Goal: Task Accomplishment & Management: Use online tool/utility

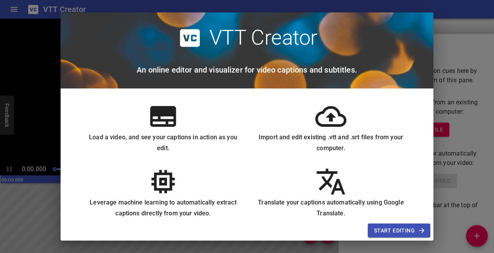
scroll to position [78, 0]
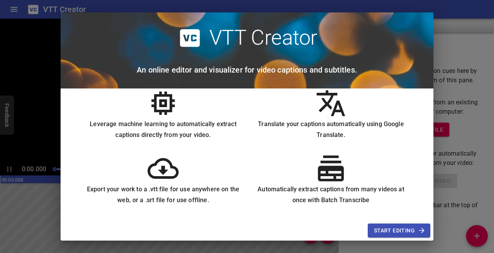
click at [388, 226] on span "Start Editing" at bounding box center [399, 231] width 50 height 10
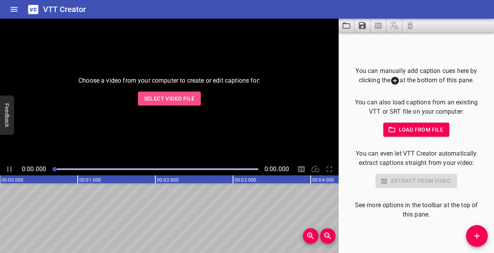
click at [175, 101] on span "Select Video File" at bounding box center [169, 99] width 51 height 10
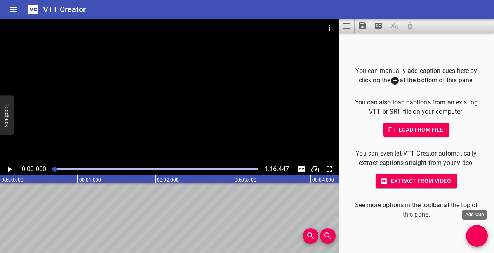
click at [478, 235] on icon "Add Cue" at bounding box center [476, 235] width 9 height 9
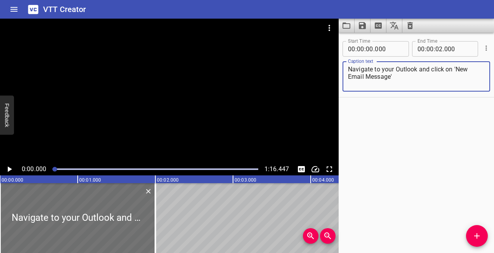
type textarea "Navigate to your Outlook and click on 'New Email Message'"
click at [12, 168] on icon "Play/Pause" at bounding box center [9, 169] width 9 height 9
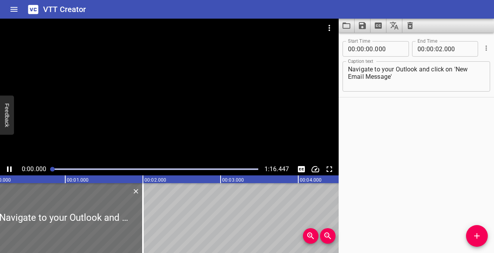
scroll to position [0, 0]
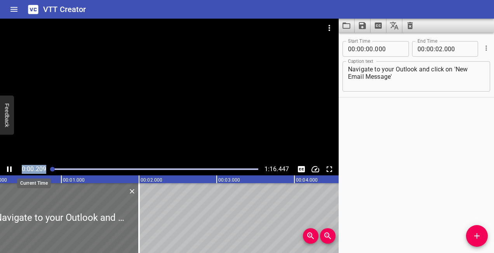
drag, startPoint x: 69, startPoint y: 168, endPoint x: 44, endPoint y: 169, distance: 24.5
click at [44, 169] on div "0:00.209 1:16.447" at bounding box center [169, 169] width 338 height 12
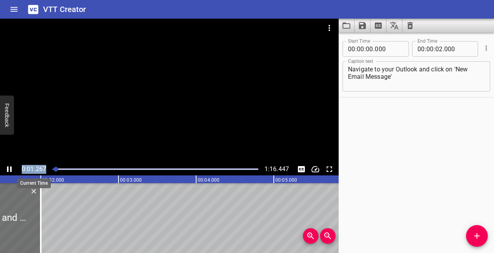
drag, startPoint x: 44, startPoint y: 169, endPoint x: 12, endPoint y: 168, distance: 32.3
click at [12, 168] on icon "Play/Pause" at bounding box center [9, 169] width 9 height 9
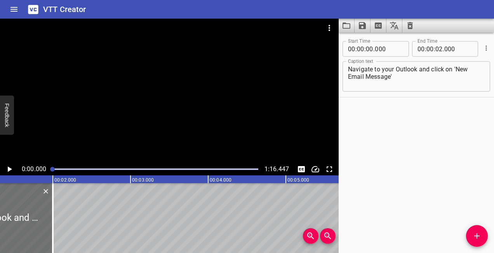
scroll to position [0, 54]
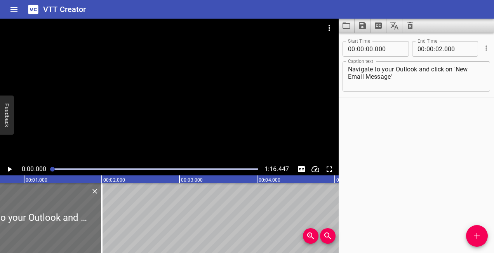
drag, startPoint x: 56, startPoint y: 168, endPoint x: 51, endPoint y: 170, distance: 5.4
click at [51, 170] on div at bounding box center [52, 169] width 5 height 5
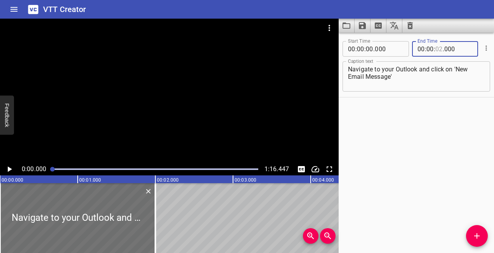
click at [438, 47] on input "number" at bounding box center [438, 49] width 7 height 16
type input "01"
type input "000"
click at [403, 139] on div "Start Time 00 : 00 : 00 . 000 Start Time End Time 00 : 00 : 01 . 000 End Time C…" at bounding box center [415, 143] width 155 height 220
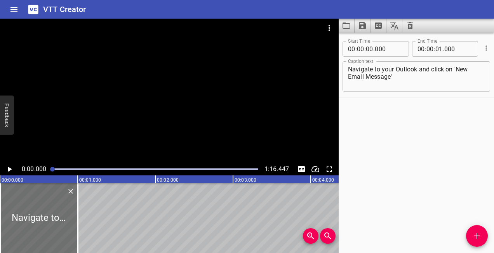
click at [9, 170] on icon "Play/Pause" at bounding box center [10, 169] width 4 height 5
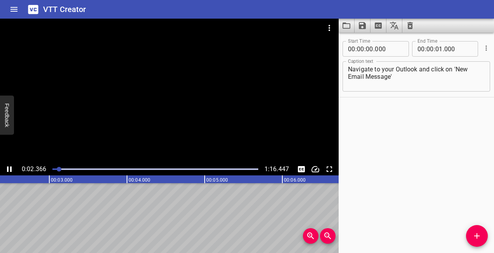
click at [10, 168] on icon "Play/Pause" at bounding box center [9, 169] width 5 height 5
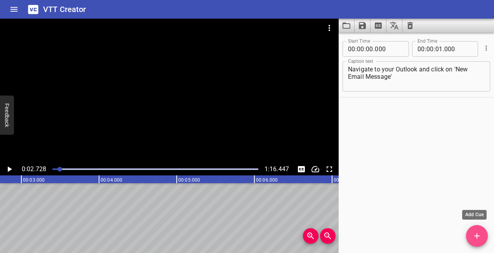
click at [481, 234] on icon "Add Cue" at bounding box center [476, 235] width 9 height 9
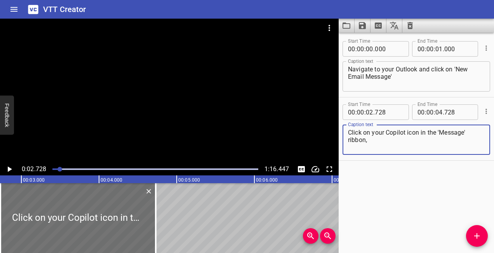
click at [12, 168] on icon "Play/Pause" at bounding box center [9, 169] width 9 height 9
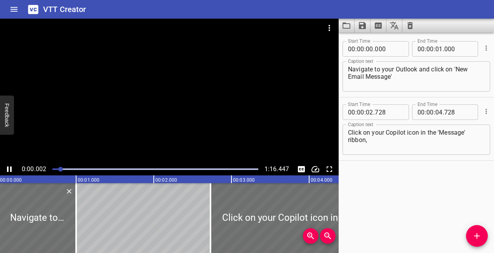
scroll to position [0, 0]
drag, startPoint x: 66, startPoint y: 168, endPoint x: 50, endPoint y: 170, distance: 16.0
click at [50, 170] on div at bounding box center [155, 169] width 215 height 11
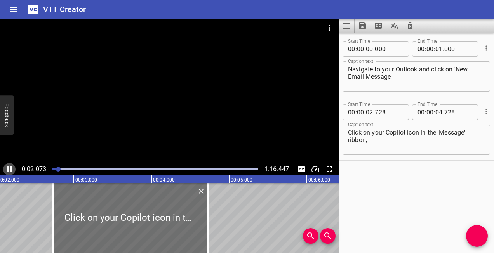
click at [10, 169] on icon "Play/Pause" at bounding box center [9, 169] width 9 height 9
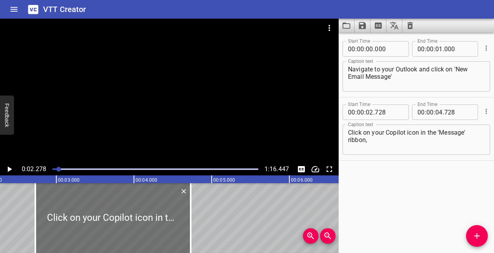
click at [375, 140] on textarea "Click on your Copilot icon in the 'Message' ribbon," at bounding box center [416, 140] width 137 height 22
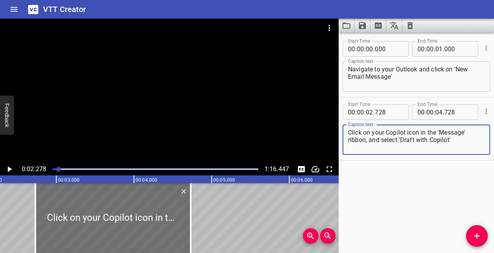
type textarea "Click on your Copilot icon in the 'Message' ribbon, and select 'Draft with Copi…"
click at [13, 166] on icon "Play/Pause" at bounding box center [9, 169] width 9 height 9
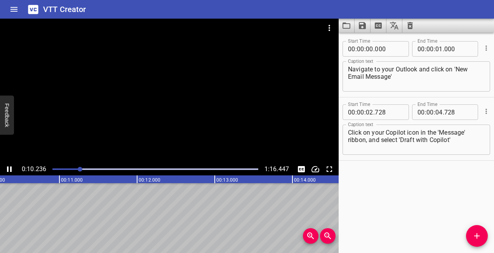
click at [10, 168] on icon "Play/Pause" at bounding box center [9, 169] width 5 height 5
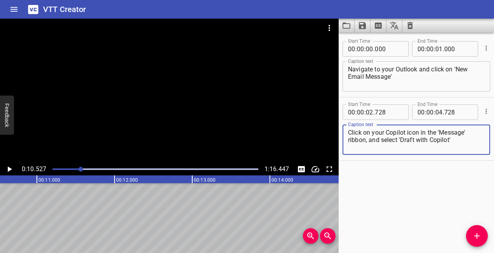
click at [466, 143] on textarea "Click on your Copilot icon in the 'Message' ribbon, and select 'Draft with Copi…" at bounding box center [416, 140] width 137 height 22
click at [477, 233] on icon "Add Cue" at bounding box center [476, 235] width 9 height 9
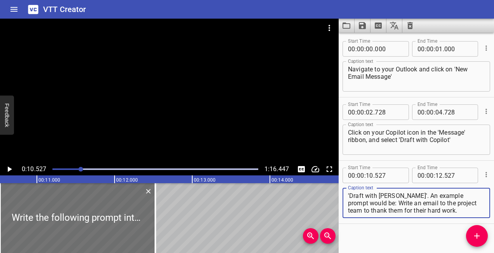
scroll to position [0, 0]
drag, startPoint x: 399, startPoint y: 195, endPoint x: 364, endPoint y: 196, distance: 35.3
click at [364, 196] on textarea "Write the following prompt into the box entitled 'Draft with Copilot'. An examp…" at bounding box center [416, 203] width 137 height 22
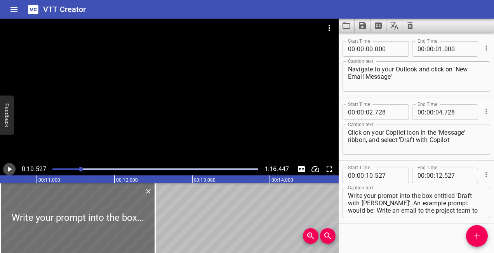
click at [6, 166] on icon "Play/Pause" at bounding box center [9, 169] width 9 height 9
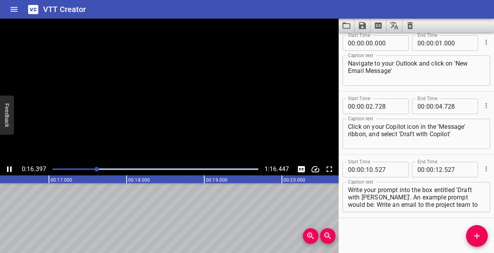
scroll to position [7, 0]
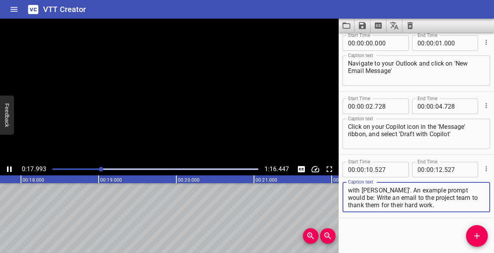
click at [414, 203] on textarea "Write your prompt into the box entitled 'Draft with Copilot'. An example prompt…" at bounding box center [416, 197] width 137 height 22
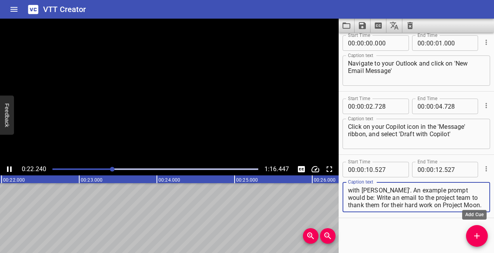
type textarea "Write your prompt into the box entitled 'Draft with Copilot'. An example prompt…"
click at [477, 236] on icon "Add Cue" at bounding box center [476, 235] width 5 height 5
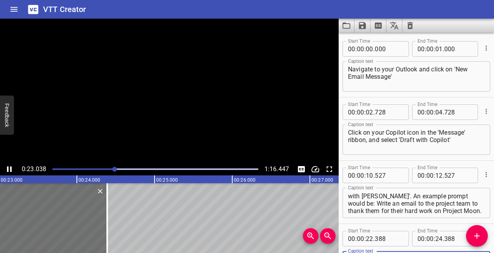
scroll to position [9, 0]
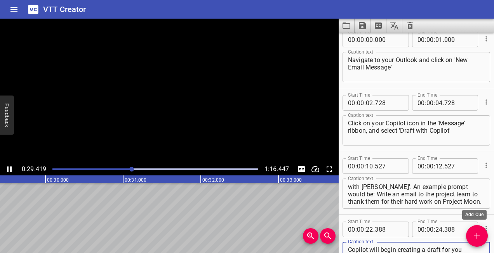
type textarea "Copilot will begin creating a draft for you"
click at [472, 235] on icon "Add Cue" at bounding box center [476, 235] width 9 height 9
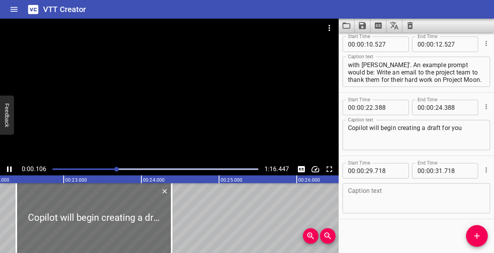
scroll to position [132, 0]
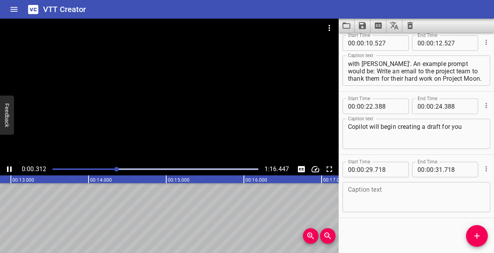
drag, startPoint x: 139, startPoint y: 169, endPoint x: 116, endPoint y: 169, distance: 22.5
click at [116, 169] on div at bounding box center [116, 169] width 5 height 5
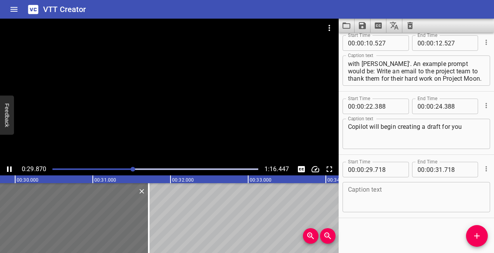
click at [12, 171] on icon "Play/Pause" at bounding box center [9, 169] width 9 height 9
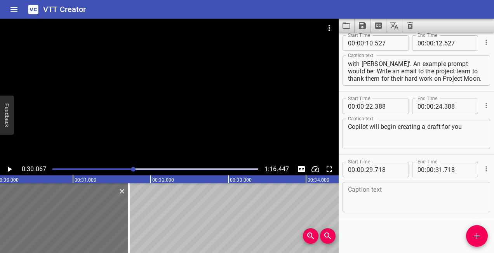
scroll to position [0, 2334]
click at [122, 168] on div "Play progress" at bounding box center [31, 169] width 206 height 2
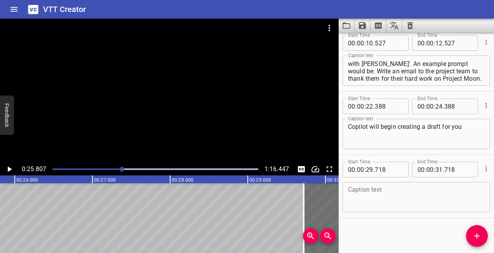
scroll to position [0, 2003]
click at [109, 168] on div "Play progress" at bounding box center [19, 169] width 206 height 2
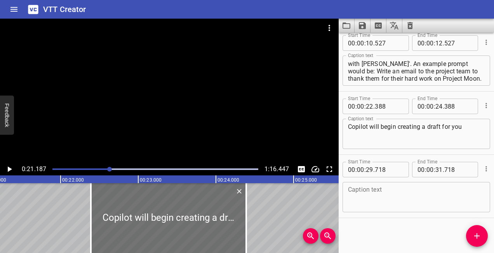
scroll to position [0, 1645]
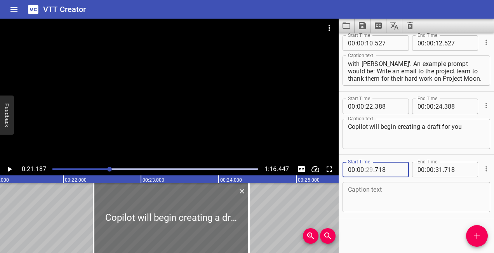
click at [371, 169] on input "number" at bounding box center [369, 170] width 7 height 16
type input "21"
type input "718"
click at [373, 175] on input "number" at bounding box center [369, 170] width 7 height 16
type input "21"
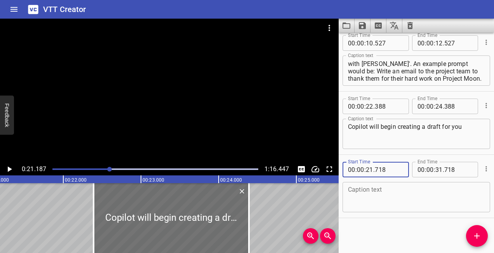
click at [384, 195] on textarea at bounding box center [416, 197] width 137 height 22
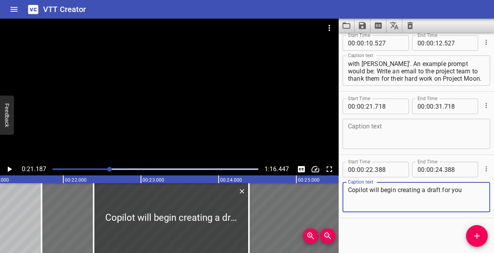
click at [383, 190] on textarea "Copilot will begin creating a draft for you" at bounding box center [416, 197] width 137 height 22
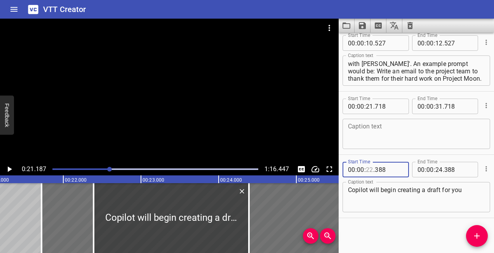
click at [371, 169] on input "number" at bounding box center [369, 170] width 7 height 16
type input "20"
type input "388"
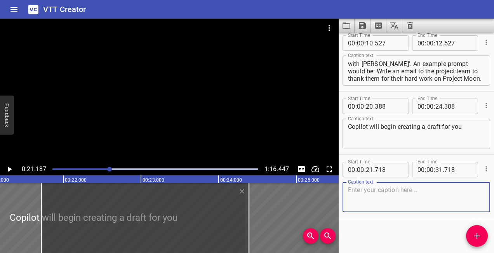
click at [107, 168] on div at bounding box center [155, 169] width 215 height 11
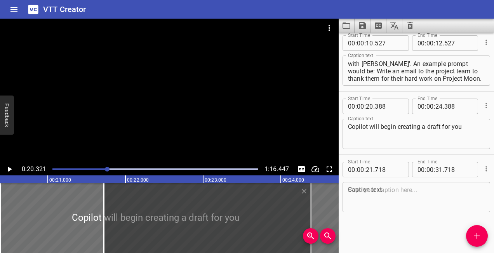
scroll to position [0, 1577]
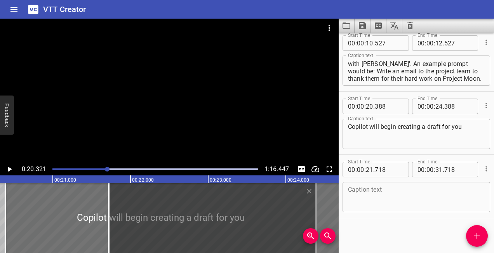
click at [102, 169] on div "Play progress" at bounding box center [4, 169] width 206 height 2
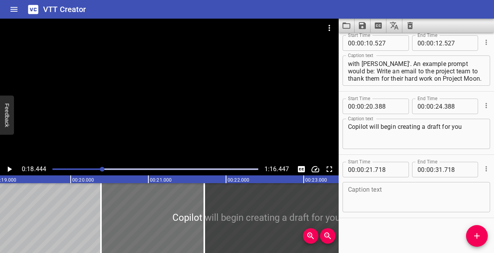
scroll to position [0, 1431]
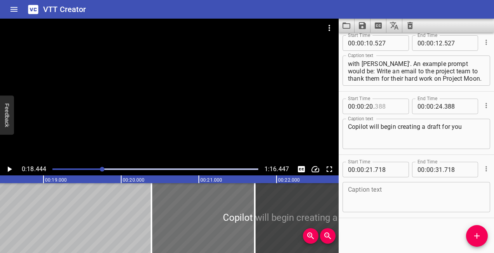
click at [375, 108] on input "number" at bounding box center [389, 107] width 28 height 16
type input "388"
click at [373, 107] on input "number" at bounding box center [369, 107] width 7 height 16
type input "18"
type input "388"
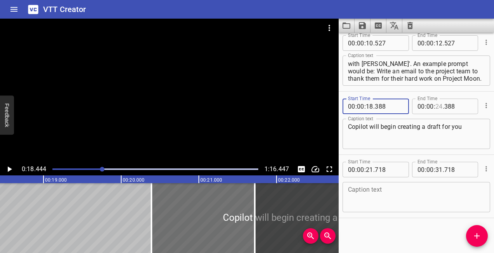
click at [438, 107] on input "number" at bounding box center [438, 107] width 7 height 16
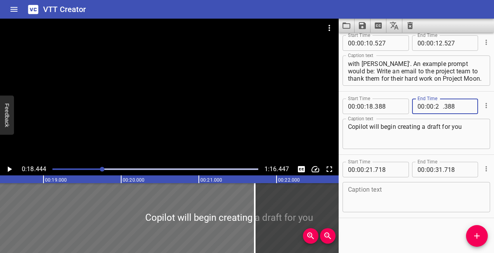
type input "20"
type input "388"
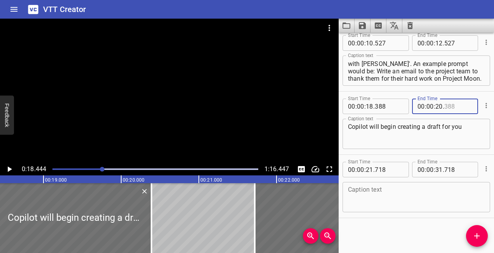
type input "388"
click at [8, 167] on icon "Play/Pause" at bounding box center [10, 169] width 4 height 5
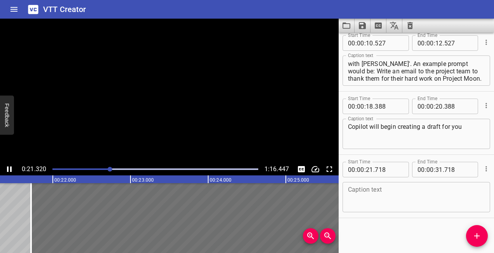
click at [8, 167] on icon "Play/Pause" at bounding box center [9, 169] width 5 height 5
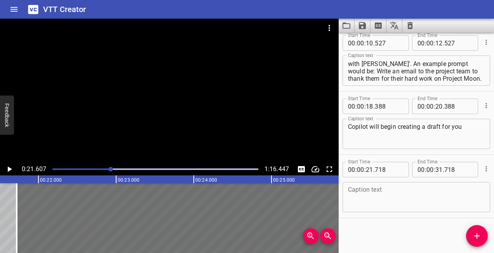
scroll to position [0, 1677]
click at [435, 106] on input "number" at bounding box center [438, 107] width 7 height 16
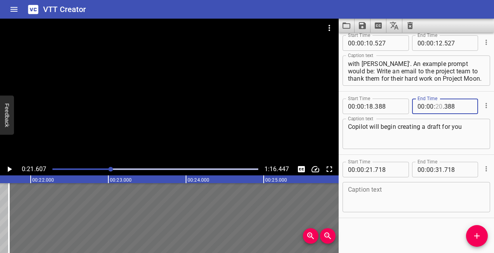
click at [438, 106] on input "number" at bounding box center [438, 107] width 7 height 16
type input "21"
type input "388"
click at [369, 189] on textarea at bounding box center [416, 197] width 137 height 22
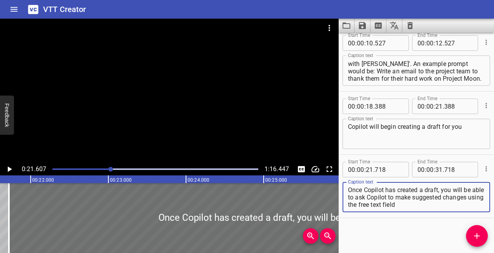
click at [7, 170] on icon "Play/Pause" at bounding box center [9, 169] width 9 height 9
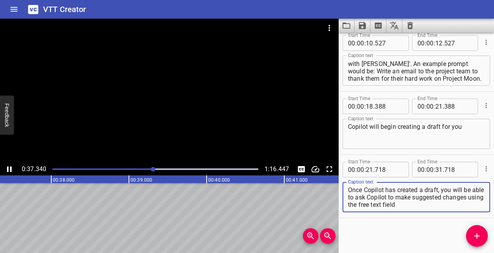
click at [446, 203] on textarea "Once Copilot has created a draft, you will be able to ask Copilot to make sugge…" at bounding box center [416, 197] width 137 height 22
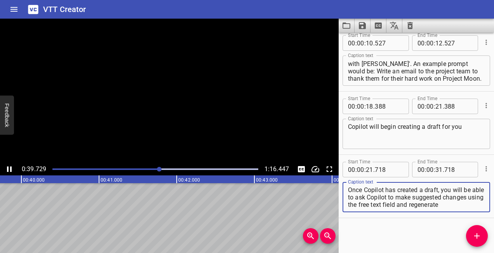
scroll to position [7, 0]
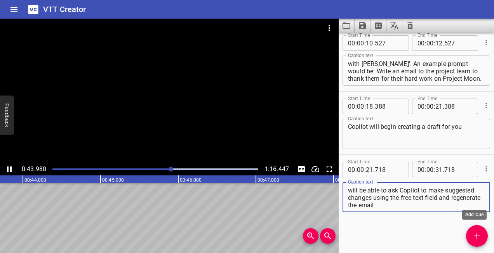
type textarea "Once [PERSON_NAME] has created a draft, you will be able to ask Copilot to make…"
click at [477, 238] on icon "Add Cue" at bounding box center [476, 235] width 9 height 9
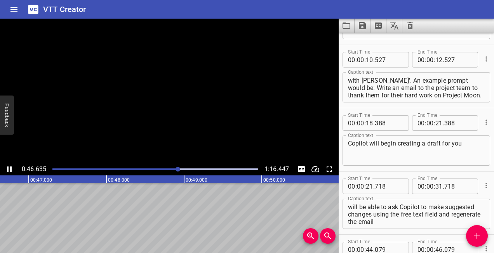
scroll to position [196, 0]
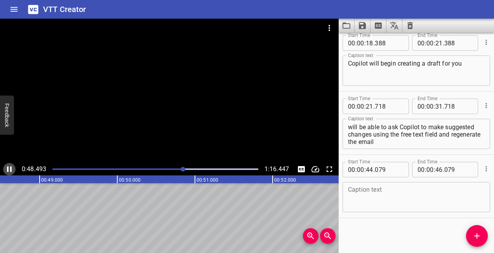
click at [9, 167] on icon "Play/Pause" at bounding box center [9, 169] width 9 height 9
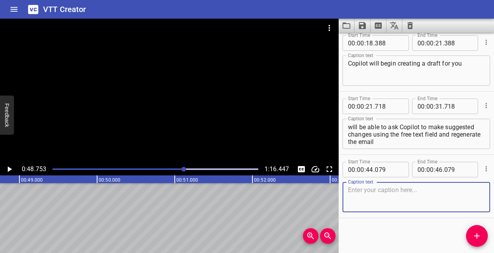
click at [364, 190] on textarea at bounding box center [416, 197] width 137 height 22
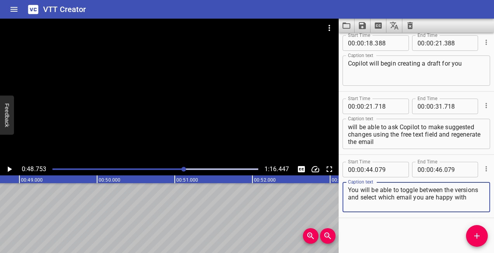
type textarea "You will be able to toggle between the versions and select which email you are …"
click at [9, 170] on icon "Play/Pause" at bounding box center [10, 169] width 4 height 5
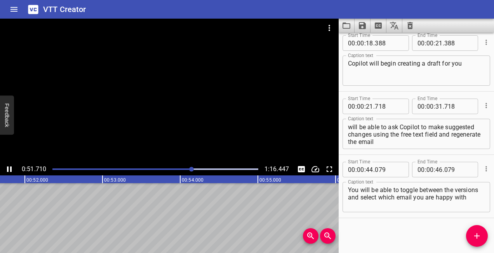
click at [11, 167] on icon "Play/Pause" at bounding box center [9, 169] width 5 height 5
click at [474, 232] on icon "Add Cue" at bounding box center [476, 235] width 9 height 9
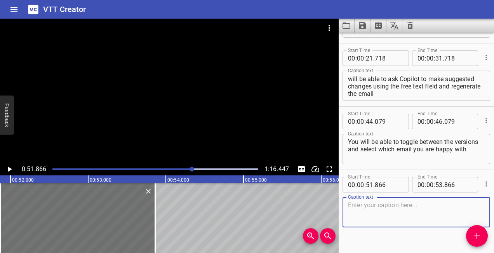
scroll to position [244, 0]
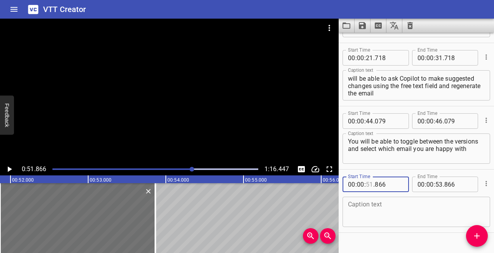
click at [372, 183] on input "number" at bounding box center [369, 185] width 7 height 16
type input "50"
type input "866"
click at [368, 205] on textarea at bounding box center [416, 212] width 137 height 22
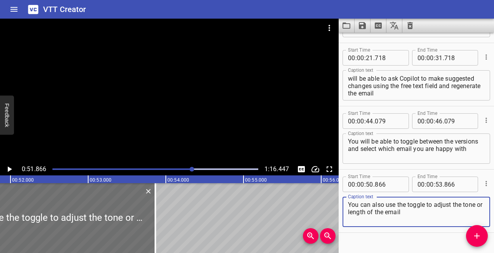
type textarea "You can also use the toggle to adjust the tone or length of the email"
click at [11, 167] on icon "Play/Pause" at bounding box center [9, 169] width 9 height 9
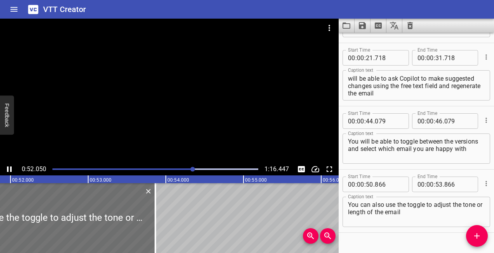
scroll to position [259, 0]
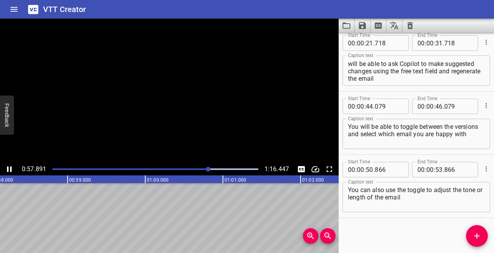
click at [483, 242] on button "Add Cue" at bounding box center [477, 236] width 22 height 22
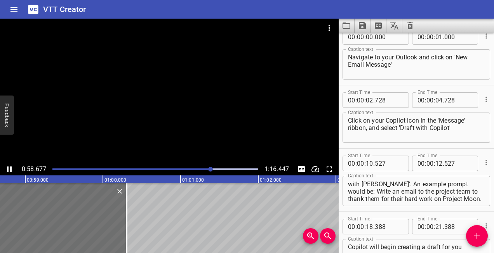
scroll to position [0, 0]
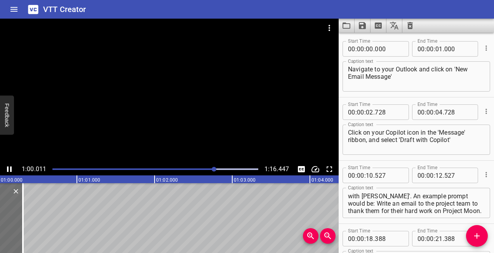
click at [205, 168] on div "Play progress" at bounding box center [111, 169] width 206 height 2
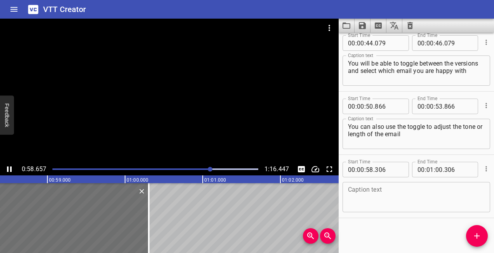
click at [198, 166] on div at bounding box center [155, 169] width 215 height 11
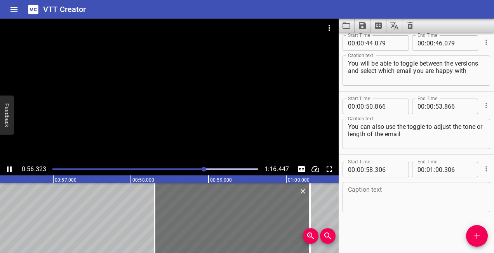
click at [8, 169] on icon "Play/Pause" at bounding box center [9, 169] width 5 height 5
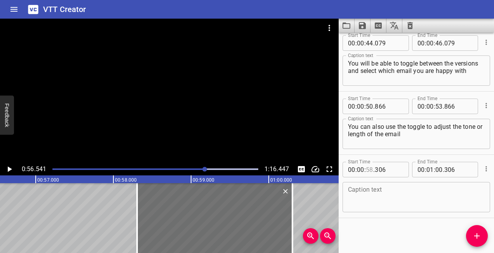
click at [371, 170] on input "number" at bounding box center [369, 170] width 7 height 16
type input "56"
type input "306"
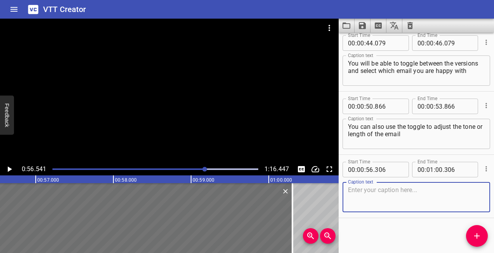
click at [370, 195] on textarea at bounding box center [416, 197] width 137 height 22
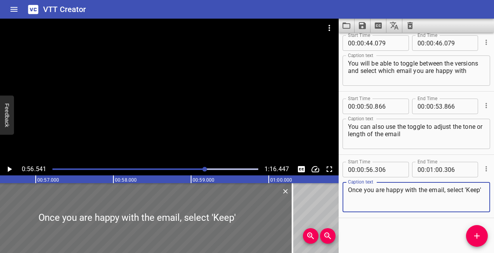
type textarea "Once you are happy with the email, select 'Keep'"
click at [9, 171] on icon "Play/Pause" at bounding box center [9, 169] width 9 height 9
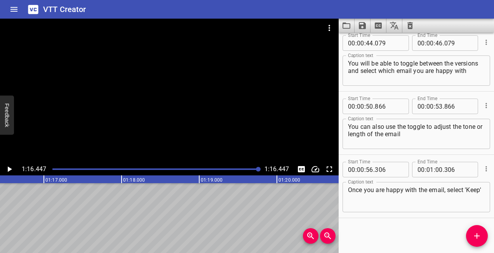
scroll to position [0, 5934]
click at [364, 23] on icon "Save captions to file" at bounding box center [362, 25] width 7 height 7
click at [371, 38] on li "Save to VTT file" at bounding box center [382, 43] width 57 height 14
click at [362, 26] on icon "Save captions to file" at bounding box center [361, 25] width 9 height 9
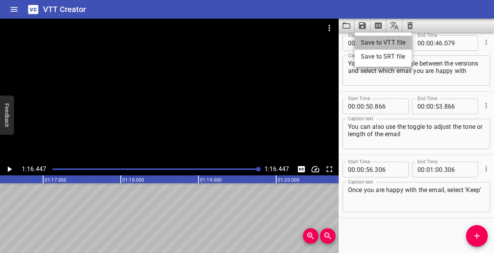
click at [366, 40] on li "Save to VTT file" at bounding box center [382, 43] width 57 height 14
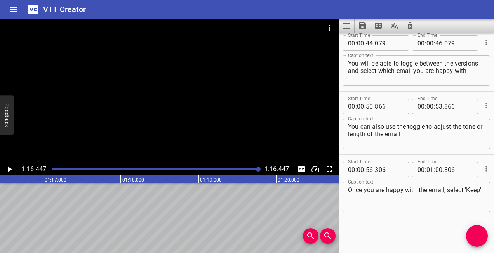
drag, startPoint x: 411, startPoint y: 68, endPoint x: 370, endPoint y: 222, distance: 159.1
click at [370, 222] on div "Start Time 00 : 00 : 00 . 000 Start Time End Time 00 : 00 : 01 . 000 End Time C…" at bounding box center [415, 143] width 155 height 220
click at [346, 26] on icon "Load captions from file" at bounding box center [346, 25] width 9 height 9
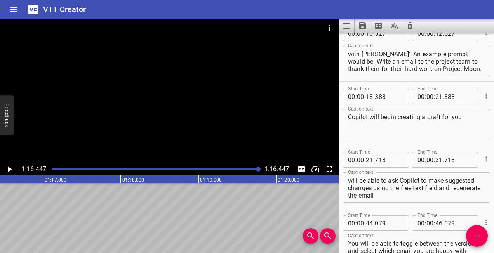
scroll to position [139, 0]
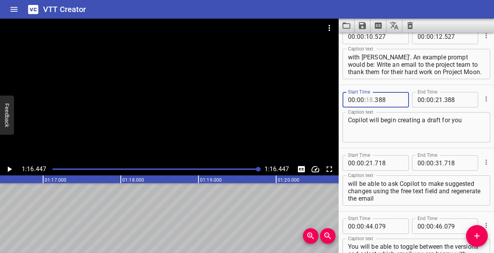
click at [371, 100] on input "number" at bounding box center [369, 100] width 7 height 16
type input "16"
type input "388"
click at [378, 120] on textarea "Copilot will begin creating a draft for you" at bounding box center [416, 127] width 137 height 22
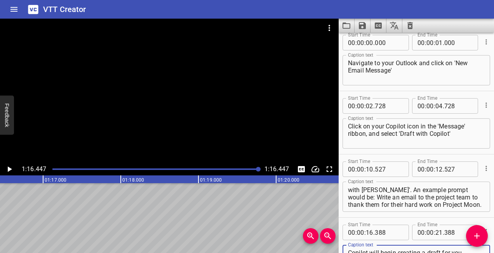
scroll to position [0, 0]
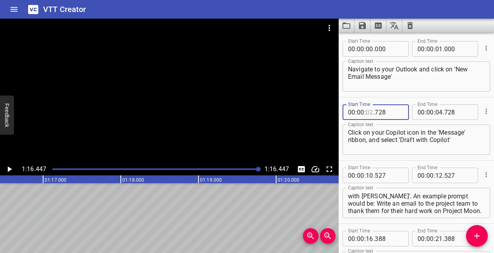
click at [372, 113] on input "number" at bounding box center [369, 112] width 7 height 16
type input "01"
type input "728"
click at [360, 95] on div "Start Time 00 : 00 : 00 . 000 Start Time End Time 00 : 00 : 01 . 000 End Time C…" at bounding box center [415, 65] width 155 height 63
click at [360, 23] on icon "Save captions to file" at bounding box center [361, 25] width 9 height 9
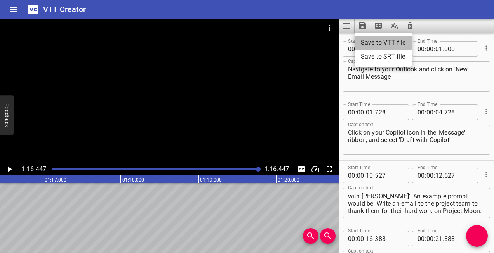
click at [368, 43] on li "Save to VTT file" at bounding box center [382, 43] width 57 height 14
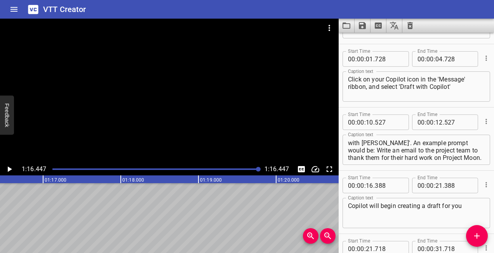
scroll to position [50, 0]
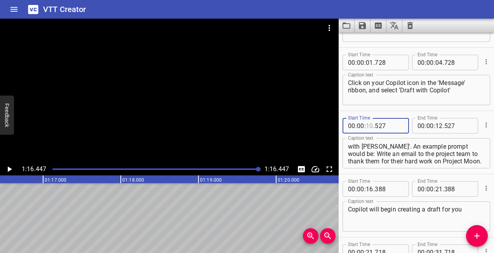
click at [371, 125] on input "number" at bounding box center [369, 126] width 7 height 16
type input "05"
click at [385, 149] on textarea "Write your prompt into the box entitled 'Draft with Copilot'. An example prompt…" at bounding box center [416, 153] width 137 height 22
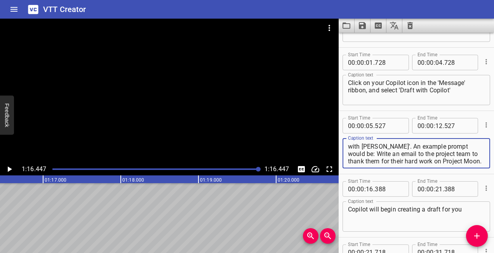
scroll to position [7, 0]
drag, startPoint x: 387, startPoint y: 147, endPoint x: 477, endPoint y: 172, distance: 93.0
click at [477, 172] on div "Start Time 00 : 00 : 05 . 527 Start Time End Time 00 : 00 : 12 . 527 End Time C…" at bounding box center [415, 142] width 155 height 63
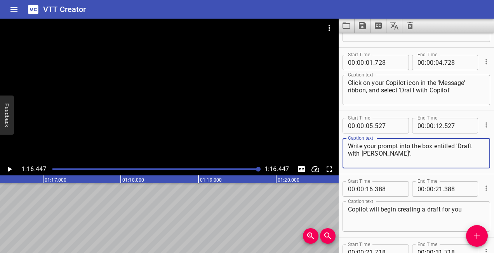
scroll to position [0, 0]
type textarea "Write your prompt into the box entitled 'Draft with [PERSON_NAME]'."
click at [365, 25] on icon "Save captions to file" at bounding box center [362, 25] width 7 height 7
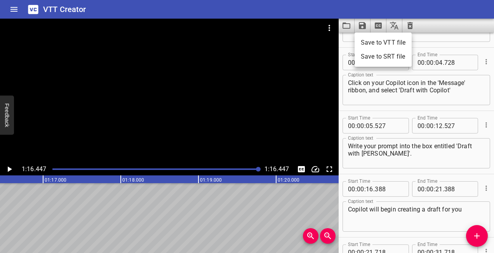
click at [373, 42] on li "Save to VTT file" at bounding box center [382, 43] width 57 height 14
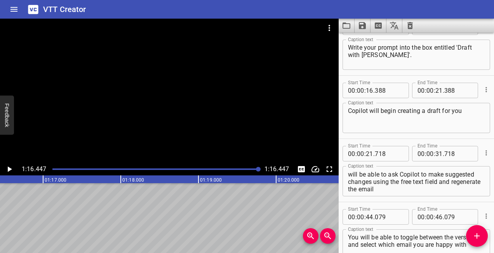
scroll to position [150, 0]
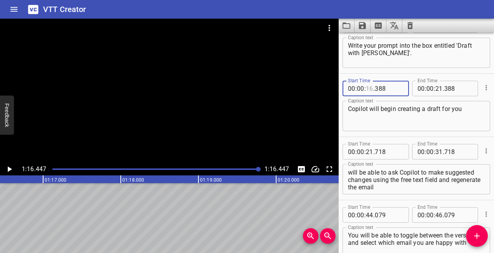
click at [372, 91] on input "number" at bounding box center [369, 89] width 7 height 16
type input "22"
type input "388"
click at [476, 239] on icon "Add Cue" at bounding box center [476, 235] width 9 height 9
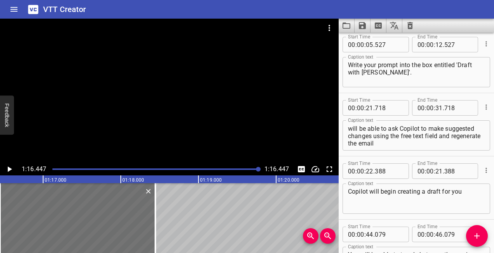
scroll to position [136, 0]
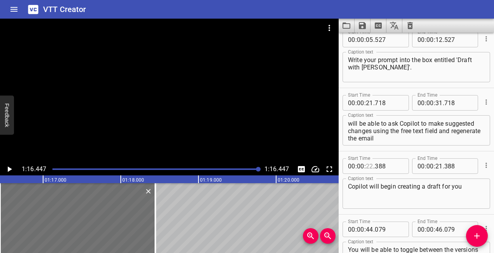
click at [371, 165] on input "number" at bounding box center [369, 166] width 7 height 16
type input "23"
type input "388"
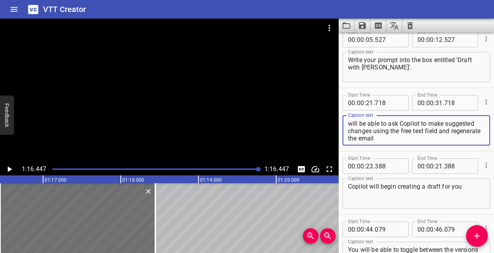
click at [381, 141] on textarea "Once [PERSON_NAME] has created a draft, you will be able to ask Copilot to make…" at bounding box center [416, 131] width 137 height 22
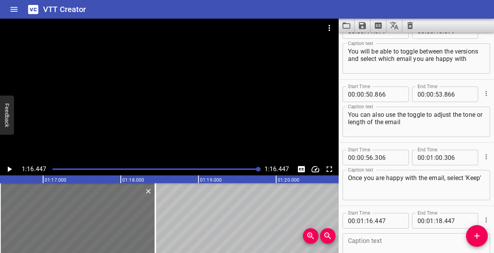
scroll to position [385, 0]
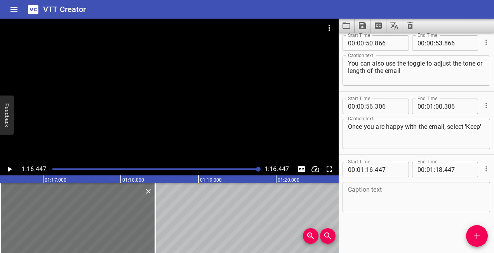
click at [371, 193] on textarea at bounding box center [416, 197] width 137 height 22
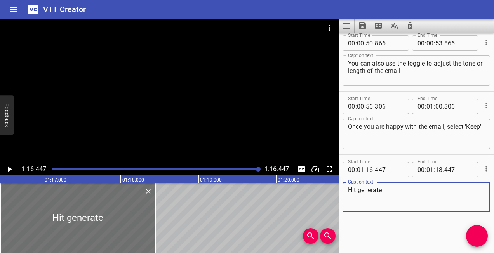
type textarea "Hit generate"
click at [363, 172] on input "number" at bounding box center [360, 170] width 7 height 16
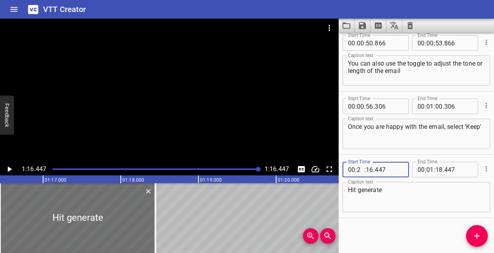
type input "22"
type input "16"
click at [380, 244] on div "Start Time 00 : 00 : 00 . 000 Start Time End Time 00 : 00 : 01 . 000 End Time C…" at bounding box center [415, 143] width 155 height 220
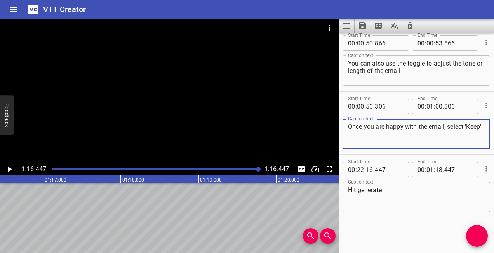
click at [381, 137] on textarea "Once you are happy with the email, select 'Keep'" at bounding box center [416, 134] width 137 height 22
click at [367, 229] on div "Start Time 00 : 00 : 00 . 000 Start Time End Time 00 : 00 : 01 . 000 End Time C…" at bounding box center [415, 143] width 155 height 220
click at [434, 167] on span ":" at bounding box center [435, 170] width 2 height 16
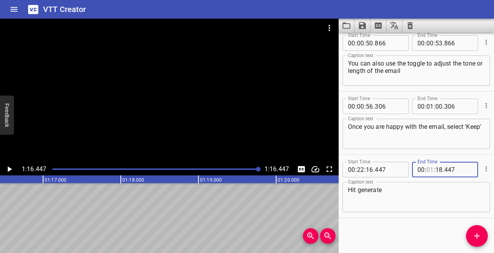
click at [428, 168] on input "number" at bounding box center [429, 170] width 7 height 16
type input "23"
type input "18"
click at [366, 28] on icon "Save captions to file" at bounding box center [361, 25] width 9 height 9
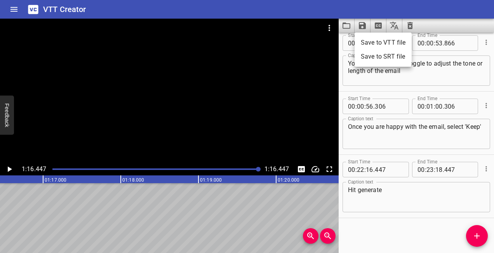
click at [371, 42] on li "Save to VTT file" at bounding box center [382, 43] width 57 height 14
click at [376, 138] on textarea "Once you are happy with the email, select 'Keep'" at bounding box center [416, 134] width 137 height 22
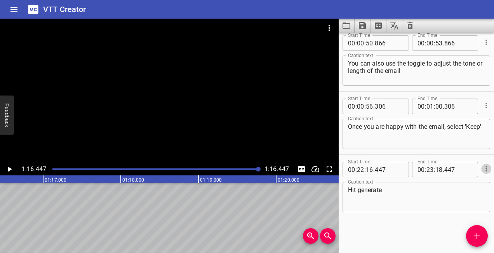
click at [482, 172] on icon "Cue Options" at bounding box center [486, 169] width 8 height 8
click at [386, 236] on div at bounding box center [247, 126] width 494 height 253
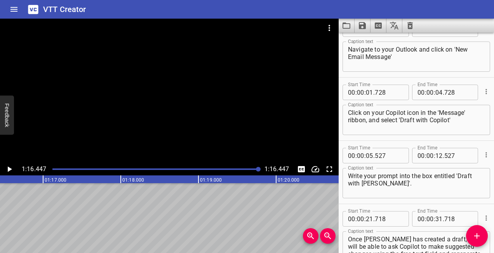
scroll to position [0, 0]
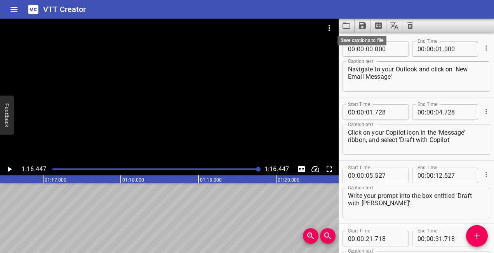
click at [361, 23] on icon "Save captions to file" at bounding box center [361, 25] width 9 height 9
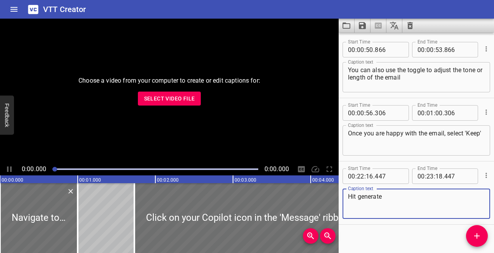
scroll to position [385, 0]
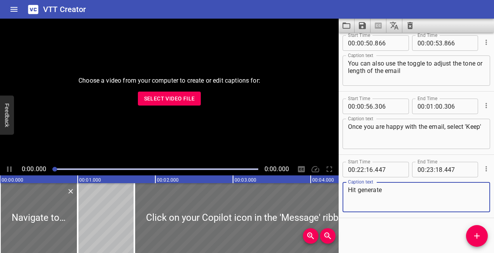
click at [183, 94] on span "Select Video File" at bounding box center [169, 99] width 51 height 10
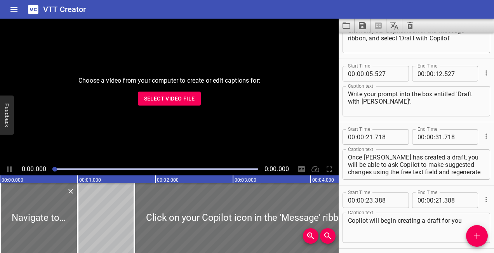
scroll to position [0, 0]
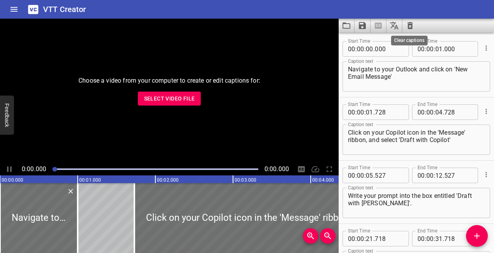
click at [410, 29] on icon "Clear captions" at bounding box center [409, 25] width 5 height 7
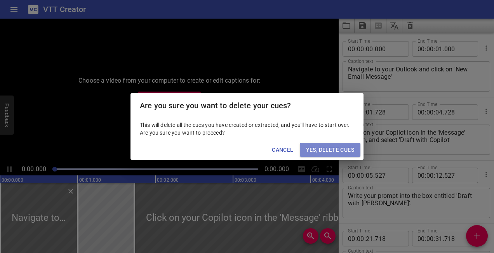
click at [318, 148] on span "Yes, Delete Cues" at bounding box center [330, 150] width 48 height 10
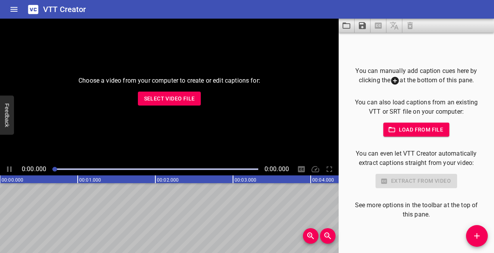
click at [186, 95] on span "Select Video File" at bounding box center [169, 99] width 51 height 10
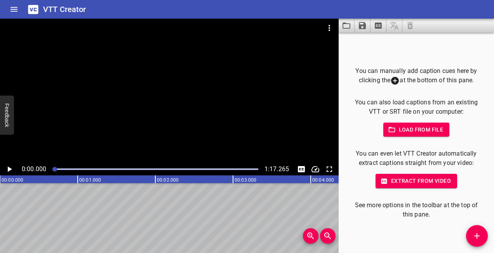
click at [477, 232] on icon "Add Cue" at bounding box center [476, 235] width 9 height 9
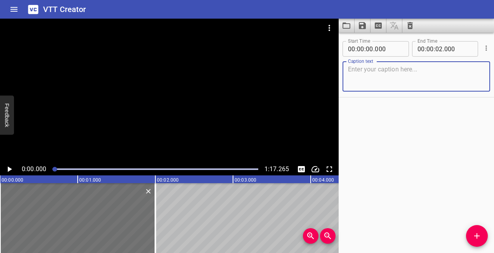
type textarea "I"
type textarea "O"
type textarea "Draft your email in Outlook"
click at [477, 231] on icon "Add Cue" at bounding box center [476, 235] width 9 height 9
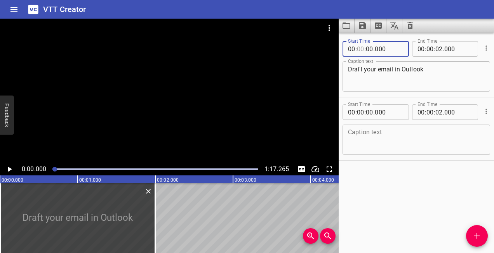
click at [361, 48] on input "number" at bounding box center [360, 49] width 7 height 16
type input "01"
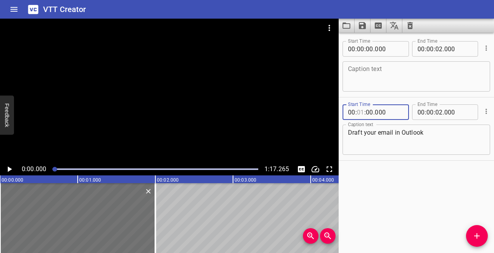
click at [362, 110] on input "number" at bounding box center [360, 112] width 7 height 16
type input "00"
click at [379, 50] on input "number" at bounding box center [389, 49] width 28 height 16
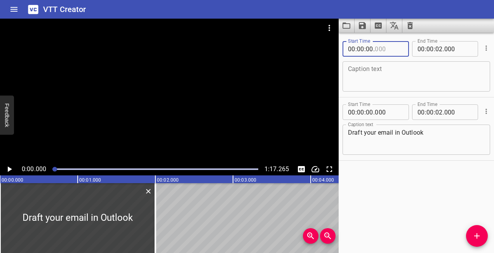
type input "000"
click at [363, 48] on input "number" at bounding box center [360, 49] width 7 height 16
type input "1"
type input "00"
type input "01"
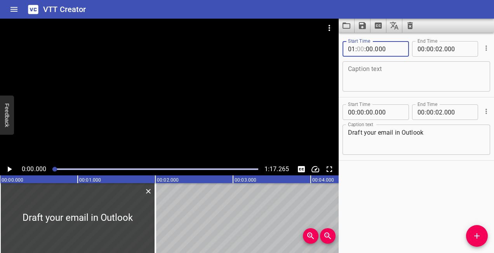
type input "00"
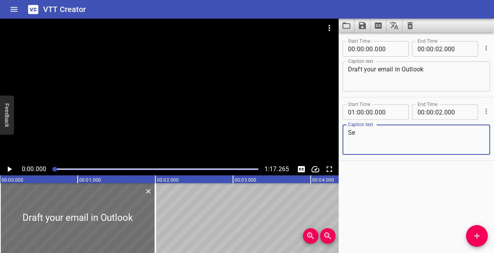
type textarea "S"
click at [470, 240] on span "Add Cue" at bounding box center [477, 235] width 22 height 9
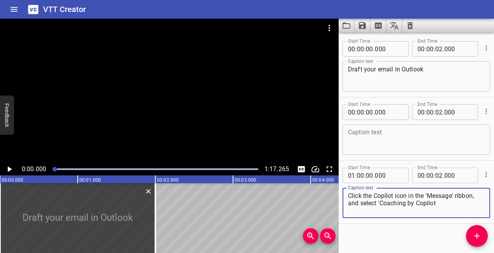
type textarea "Click the Copilot icon in the 'Message' ribbon, and select 'Coaching by Copilot"
click at [482, 111] on icon "Cue Options" at bounding box center [486, 112] width 8 height 8
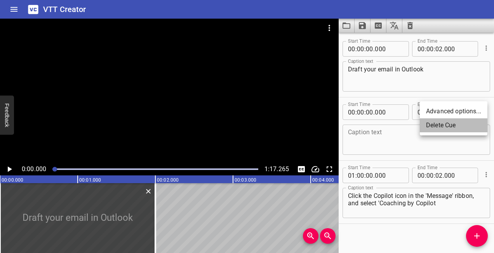
click at [470, 124] on li "Delete Cue" at bounding box center [454, 125] width 68 height 14
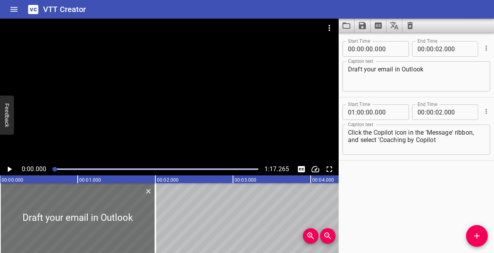
click at [10, 168] on icon "Play/Pause" at bounding box center [10, 169] width 4 height 5
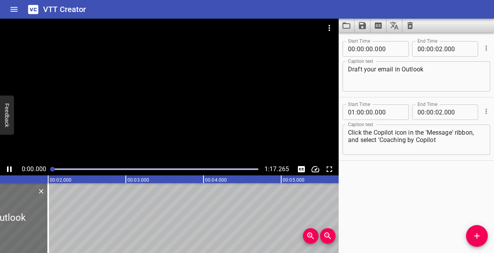
drag, startPoint x: 68, startPoint y: 167, endPoint x: 48, endPoint y: 169, distance: 19.9
click at [48, 169] on div at bounding box center [155, 169] width 215 height 11
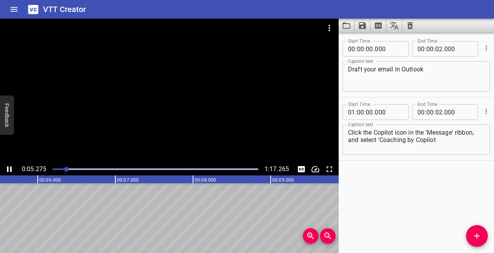
click at [7, 168] on icon "Play/Pause" at bounding box center [9, 169] width 5 height 5
click at [479, 236] on icon "Add Cue" at bounding box center [476, 235] width 5 height 5
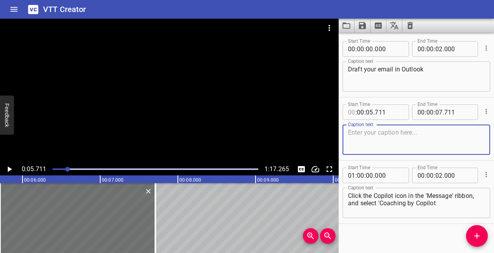
click at [354, 110] on input "number" at bounding box center [351, 112] width 7 height 16
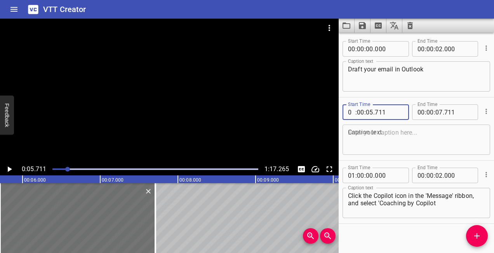
type input "05"
type input "00"
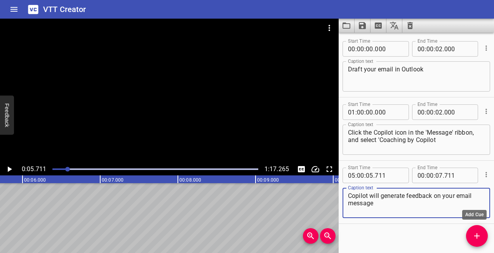
type textarea "Copilot will generate feedback on your email message"
click at [474, 231] on button "Add Cue" at bounding box center [477, 236] width 22 height 22
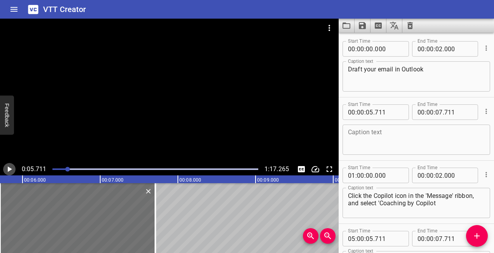
click at [11, 168] on icon "Play/Pause" at bounding box center [9, 169] width 9 height 9
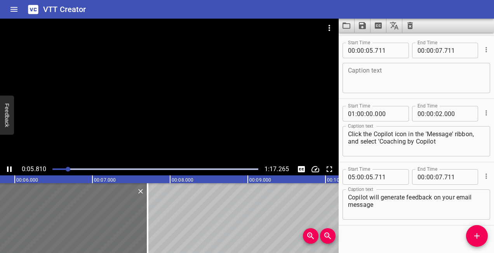
scroll to position [63, 0]
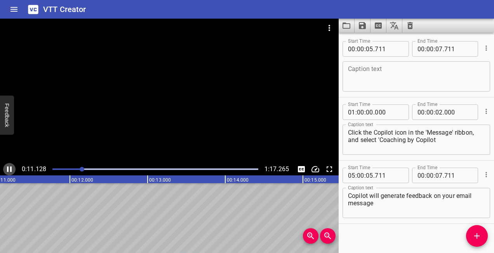
click at [8, 165] on icon "Play/Pause" at bounding box center [9, 169] width 9 height 9
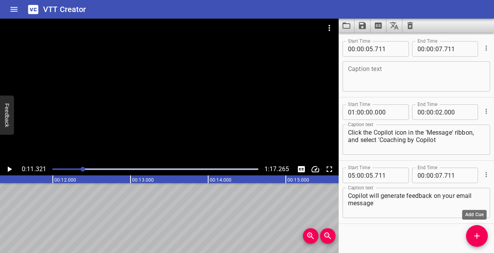
click at [481, 234] on icon "Add Cue" at bounding box center [476, 235] width 9 height 9
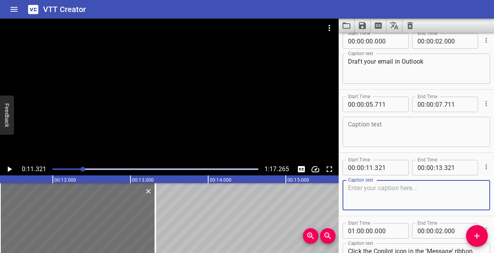
scroll to position [0, 0]
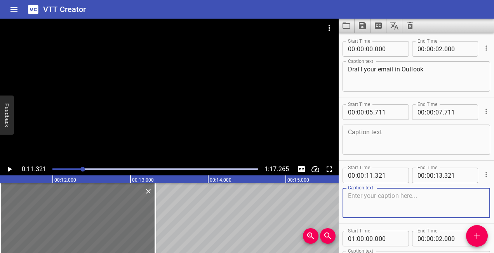
click at [482, 112] on icon "Cue Options" at bounding box center [486, 112] width 8 height 8
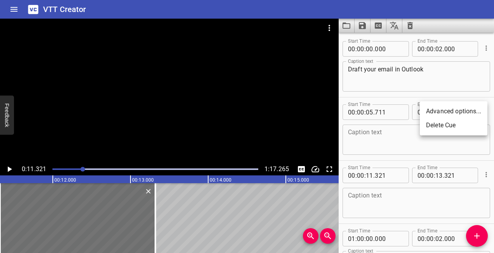
click at [466, 123] on li "Delete Cue" at bounding box center [454, 125] width 68 height 14
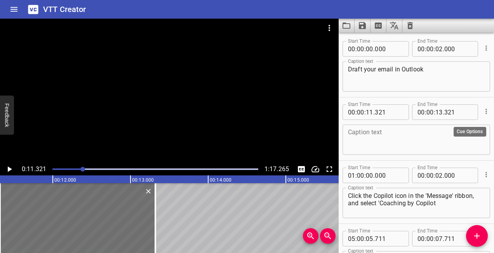
click at [485, 109] on icon "Cue Options" at bounding box center [485, 111] width 1 height 5
click at [449, 125] on li "Delete Cue" at bounding box center [454, 125] width 68 height 14
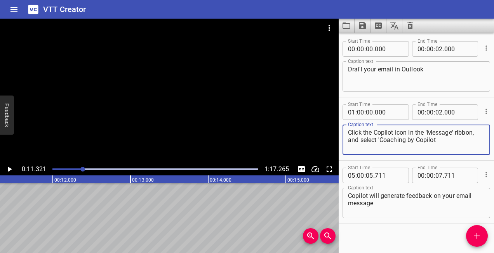
click at [390, 135] on textarea "Click the Copilot icon in the 'Message' ribbon, and select 'Coaching by Copilot" at bounding box center [416, 140] width 137 height 22
click at [383, 200] on textarea "Copilot will generate feedback on your email message" at bounding box center [416, 203] width 137 height 22
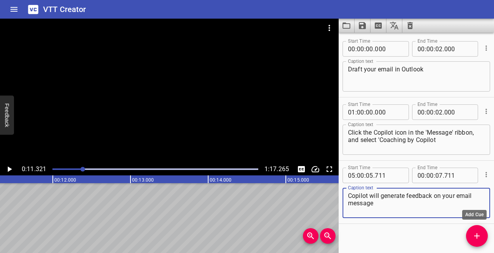
click at [474, 238] on icon "Add Cue" at bounding box center [476, 235] width 9 height 9
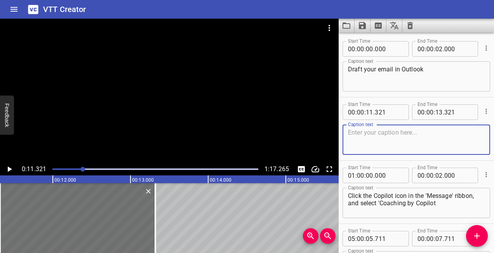
scroll to position [69, 0]
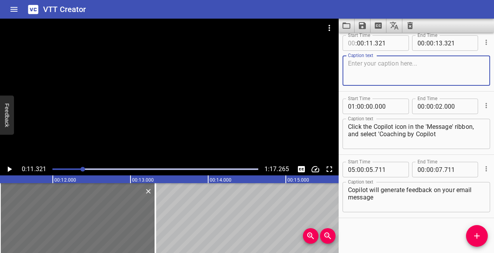
click at [354, 43] on input "number" at bounding box center [351, 43] width 7 height 16
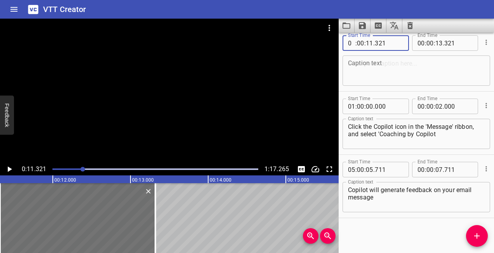
type input "07"
type input "00"
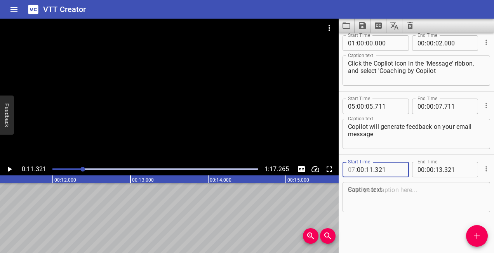
click at [354, 168] on input "number" at bounding box center [351, 170] width 7 height 16
type input "10"
type input "00"
click at [362, 191] on textarea at bounding box center [416, 197] width 137 height 22
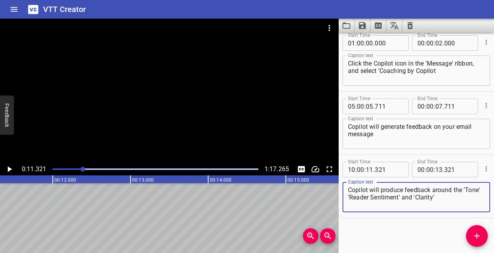
type textarea "Copilot will produce feedback around the 'Tone' 'Reader Sentiment' and 'Clarity'"
click at [476, 235] on icon "Add Cue" at bounding box center [476, 235] width 9 height 9
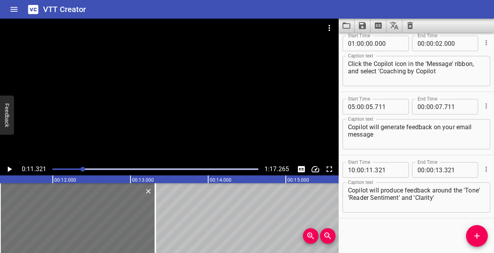
scroll to position [132, 0]
click at [9, 168] on icon "Play/Pause" at bounding box center [10, 169] width 4 height 5
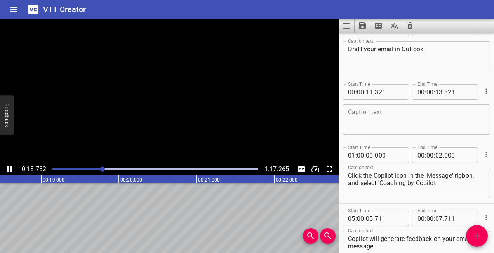
scroll to position [22, 0]
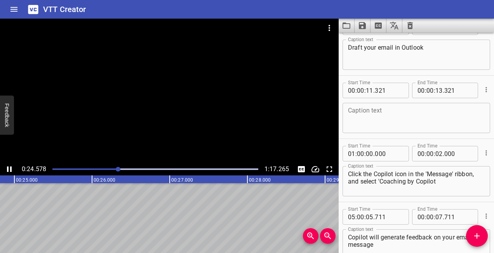
click at [12, 170] on icon "Play/Pause" at bounding box center [9, 169] width 5 height 5
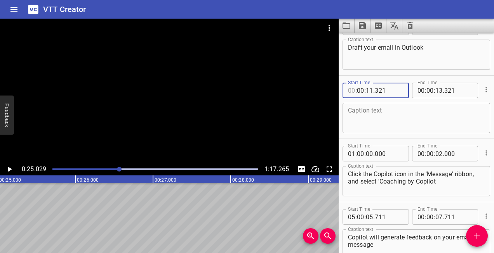
click at [354, 88] on input "number" at bounding box center [351, 91] width 7 height 16
type input "22"
type input "00"
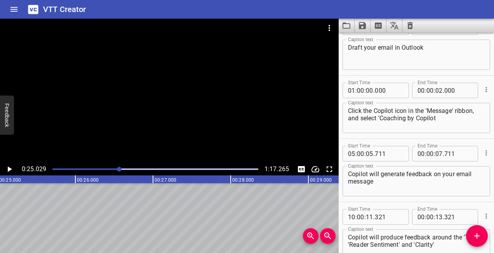
scroll to position [132, 0]
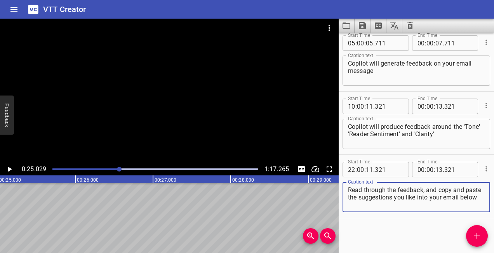
type textarea "Read through the feedback, and copy and paste the suggestions you like into you…"
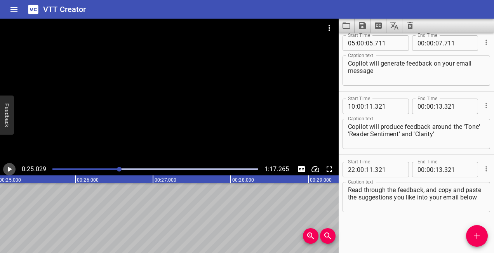
click at [7, 167] on icon "Play/Pause" at bounding box center [9, 169] width 9 height 9
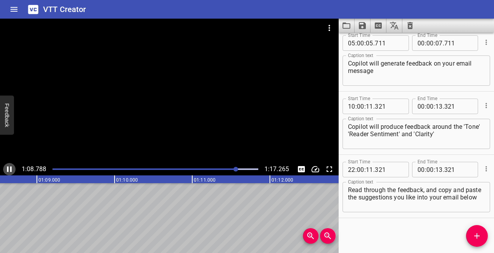
click at [10, 168] on icon "Play/Pause" at bounding box center [9, 169] width 5 height 5
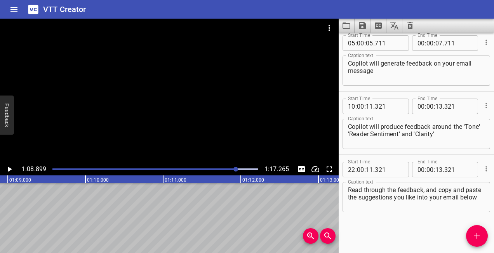
click at [472, 236] on icon "Add Cue" at bounding box center [476, 235] width 9 height 9
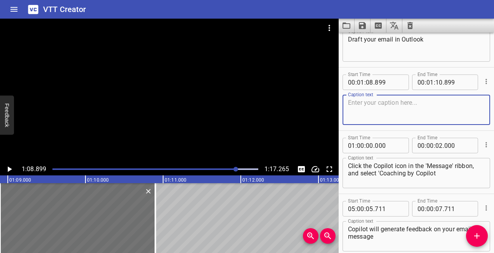
scroll to position [0, 0]
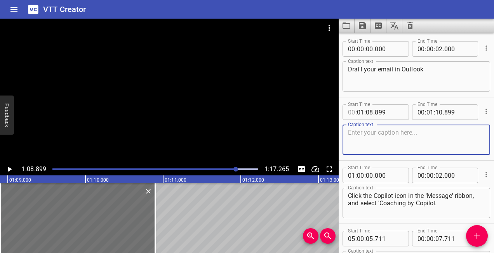
click at [354, 111] on input "number" at bounding box center [351, 112] width 7 height 16
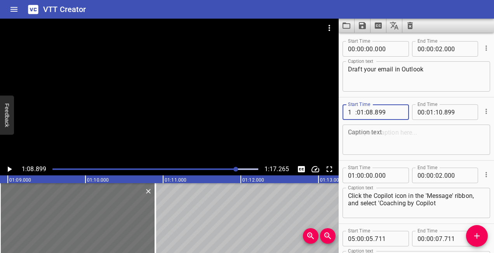
type input "10"
type input "0"
type input "01"
click at [358, 112] on input "number" at bounding box center [360, 112] width 7 height 16
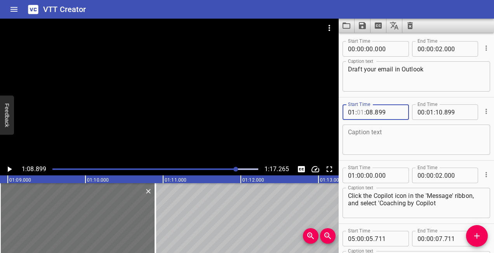
click at [363, 112] on input "number" at bounding box center [360, 112] width 7 height 16
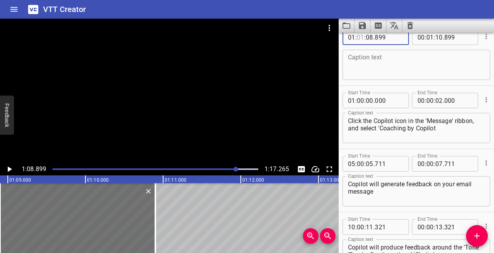
scroll to position [38, 0]
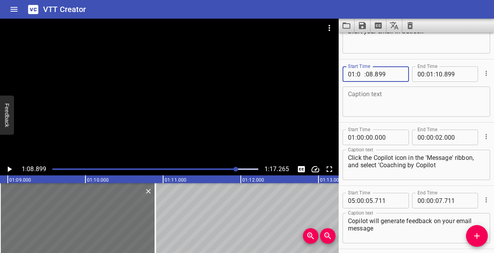
type input "08"
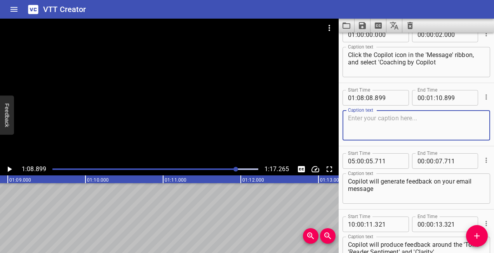
scroll to position [92, 0]
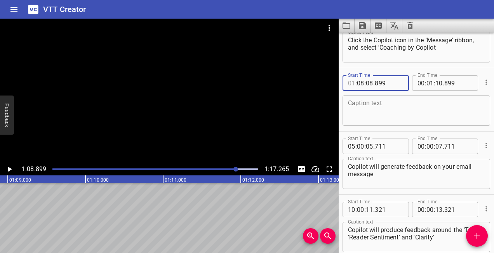
click at [355, 82] on input "number" at bounding box center [351, 83] width 7 height 16
type input "01"
click at [375, 84] on input "number" at bounding box center [389, 83] width 28 height 16
type input "899"
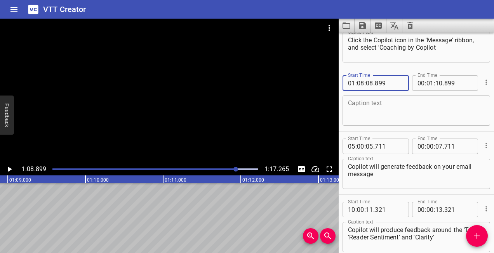
click at [368, 104] on textarea at bounding box center [416, 111] width 137 height 22
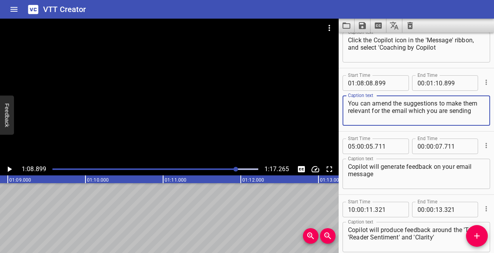
scroll to position [196, 0]
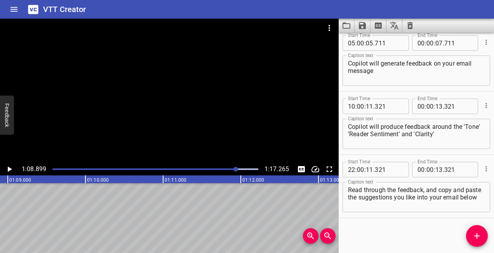
type textarea "You can amend the suggestions to make them relevant for the email which you are…"
click at [396, 217] on div "Start Time 22 : 00 : 11 . 321 Start Time End Time 00 : 00 : 13 . 321 End Time C…" at bounding box center [415, 186] width 155 height 63
click at [393, 187] on textarea "Read through the feedback, and copy and paste the suggestions you like into you…" at bounding box center [416, 197] width 137 height 22
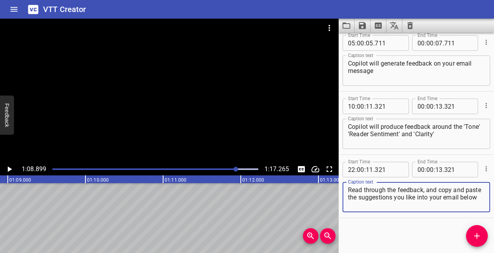
click at [393, 187] on textarea "Read through the feedback, and copy and paste the suggestions you like into you…" at bounding box center [416, 197] width 137 height 22
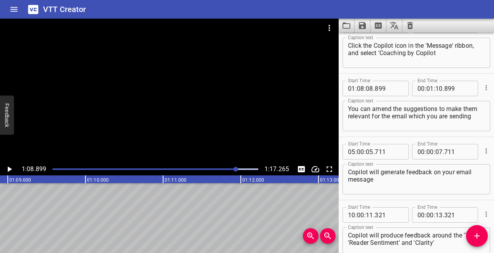
scroll to position [49, 0]
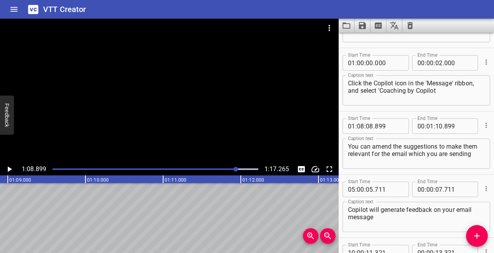
click at [200, 168] on div "Play progress" at bounding box center [133, 169] width 206 height 2
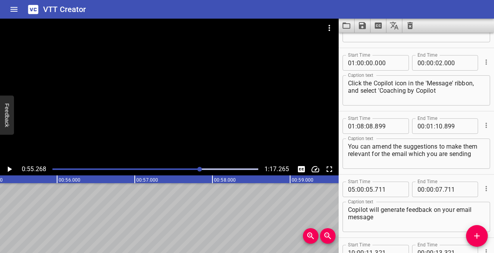
click at [10, 168] on icon "Play/Pause" at bounding box center [9, 169] width 9 height 9
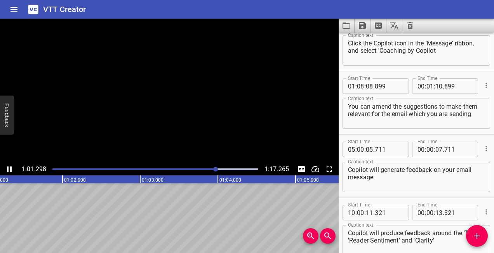
scroll to position [0, 0]
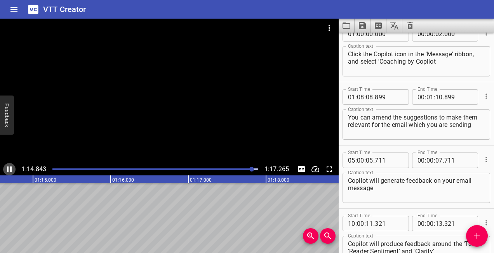
click at [10, 169] on icon "Play/Pause" at bounding box center [9, 169] width 9 height 9
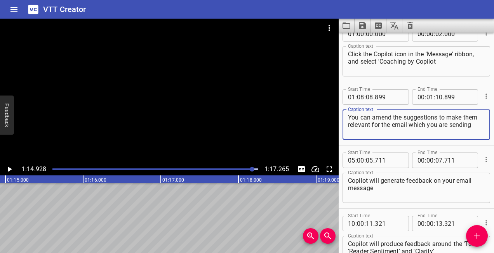
drag, startPoint x: 474, startPoint y: 128, endPoint x: 333, endPoint y: 113, distance: 142.1
click at [333, 113] on main "1:14.928 1:17.265 00:00.000 00:01.000 00:02.000 00:03.000 00:04.000 00:05.000 0…" at bounding box center [247, 136] width 494 height 234
click at [482, 95] on icon "Cue Options" at bounding box center [486, 96] width 8 height 8
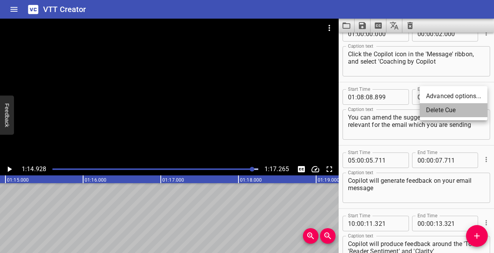
click at [465, 113] on li "Delete Cue" at bounding box center [454, 110] width 68 height 14
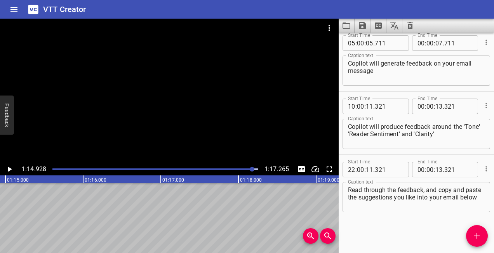
click at [401, 201] on textarea "Read through the feedback, and copy and paste the suggestions you like into you…" at bounding box center [416, 197] width 137 height 22
click at [474, 234] on icon "Add Cue" at bounding box center [476, 235] width 9 height 9
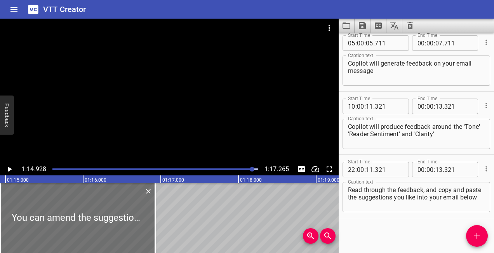
type textarea "You can amend the suggestions to make them relevant for the email which you are…"
click at [418, 232] on div "Start Time 00 : 00 : 00 . 000 Start Time End Time 00 : 00 : 02 . 000 End Time C…" at bounding box center [415, 143] width 155 height 220
click at [360, 24] on icon "Save captions to file" at bounding box center [361, 25] width 9 height 9
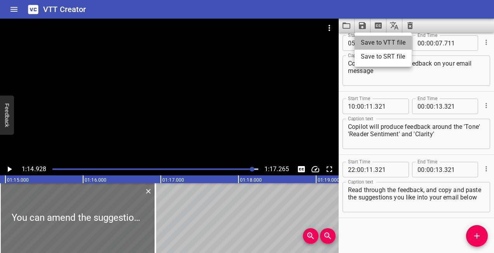
click at [365, 38] on li "Save to VTT file" at bounding box center [382, 43] width 57 height 14
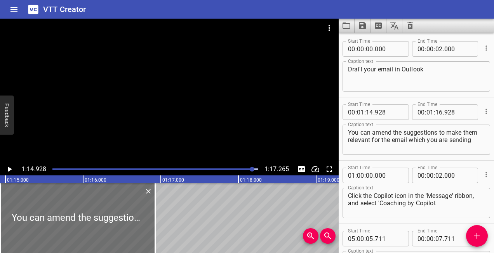
scroll to position [28, 0]
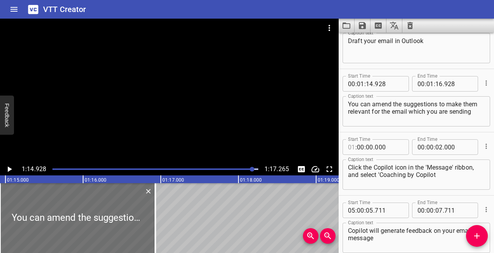
click at [354, 145] on input "number" at bounding box center [351, 147] width 7 height 16
type input "00"
type input "03"
click at [459, 142] on input "number" at bounding box center [458, 147] width 28 height 16
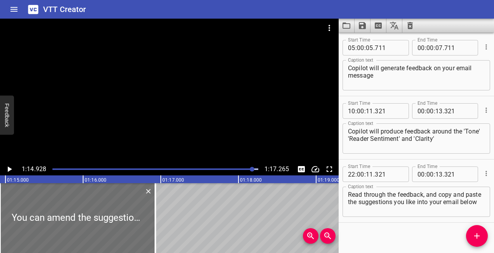
scroll to position [196, 0]
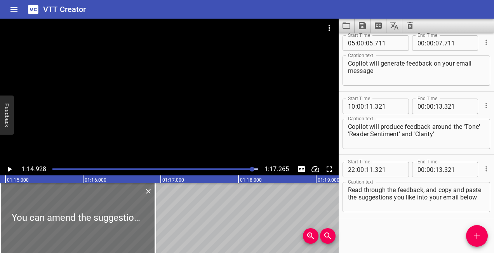
type input "-2"
click at [359, 26] on icon "Save captions to file" at bounding box center [362, 25] width 7 height 7
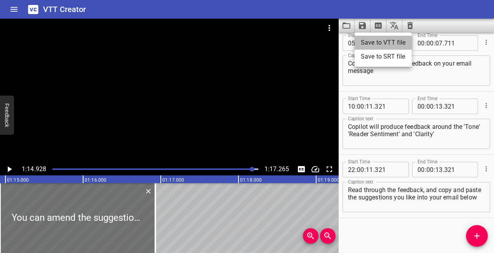
click at [366, 41] on li "Save to VTT file" at bounding box center [382, 43] width 57 height 14
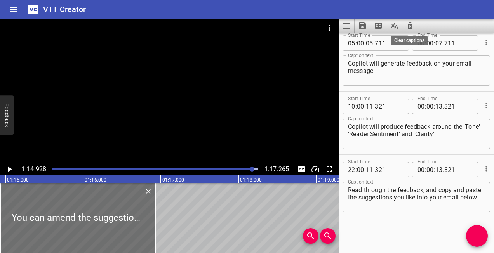
click at [409, 26] on icon "Clear captions" at bounding box center [409, 25] width 9 height 9
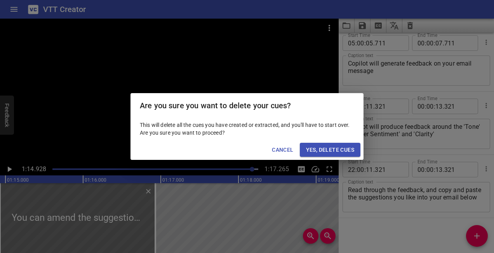
click at [290, 146] on span "Cancel" at bounding box center [282, 150] width 21 height 10
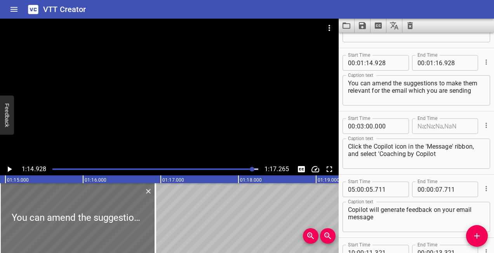
scroll to position [48, 0]
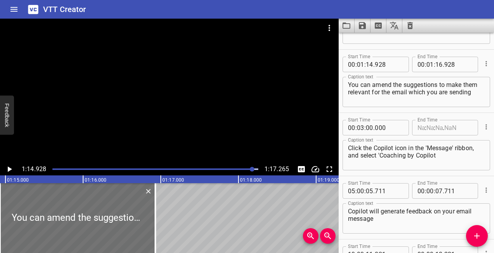
click at [408, 152] on textarea "Click the Copilot icon in the 'Message' ribbon, and select 'Coaching by Copilot" at bounding box center [416, 155] width 137 height 22
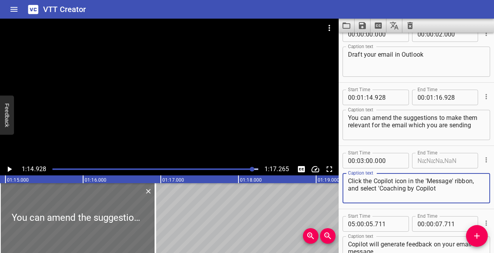
scroll to position [14, 0]
click at [428, 165] on input "number" at bounding box center [429, 161] width 7 height 16
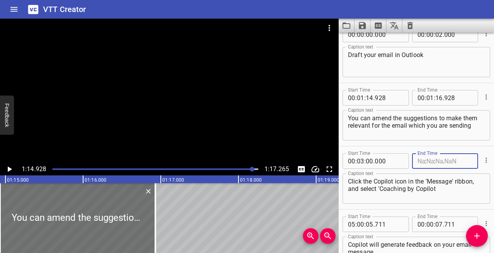
click at [418, 160] on input "number" at bounding box center [420, 161] width 7 height 16
click at [461, 97] on input "number" at bounding box center [458, 98] width 28 height 16
type input "928"
click at [387, 158] on input "number" at bounding box center [389, 161] width 28 height 16
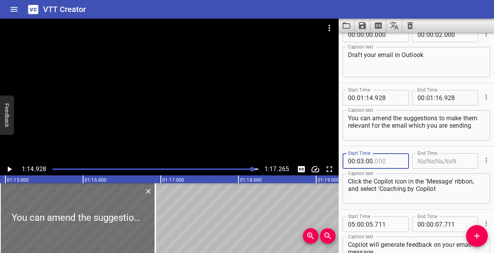
click at [387, 158] on input "number" at bounding box center [389, 161] width 28 height 16
type input "000"
click at [426, 158] on input "number" at bounding box center [429, 161] width 7 height 16
type input "00"
type input "05"
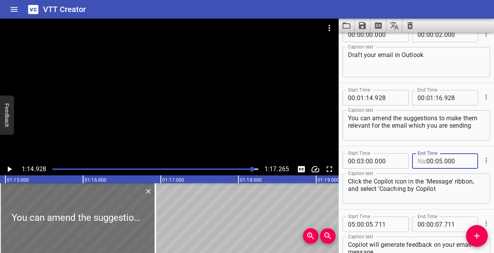
type input "000"
click at [418, 141] on div "Caption text You can amend the suggestions to make them relevant for the email …" at bounding box center [415, 124] width 147 height 35
click at [366, 24] on icon "Save captions to file" at bounding box center [361, 25] width 9 height 9
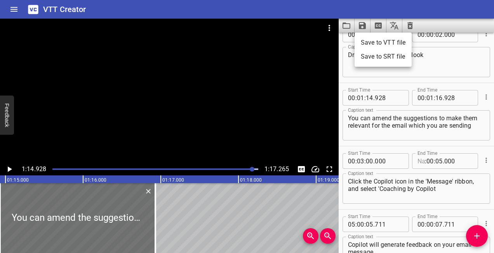
click at [418, 224] on div at bounding box center [247, 126] width 494 height 253
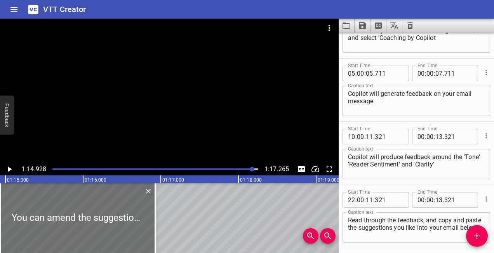
scroll to position [196, 0]
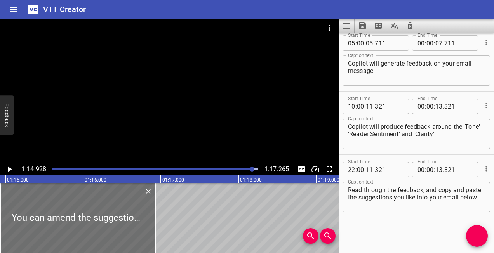
click at [361, 26] on icon "Save captions to file" at bounding box center [361, 25] width 9 height 9
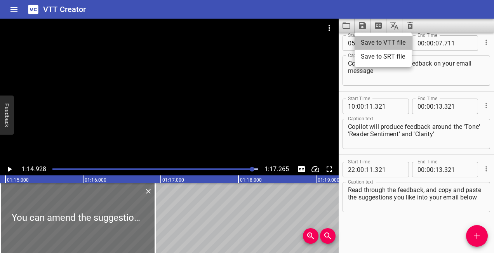
click at [372, 43] on li "Save to VTT file" at bounding box center [382, 43] width 57 height 14
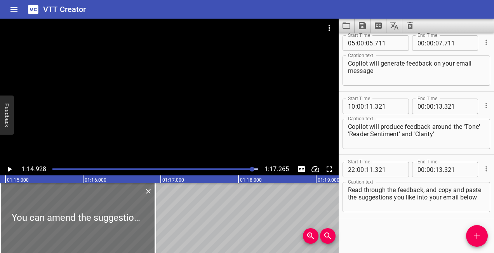
click at [48, 163] on div at bounding box center [169, 91] width 338 height 144
click at [64, 171] on div at bounding box center [155, 169] width 215 height 11
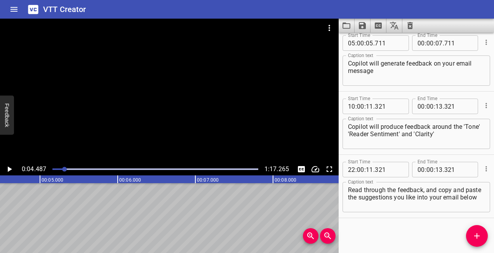
click at [54, 170] on div at bounding box center [155, 169] width 215 height 11
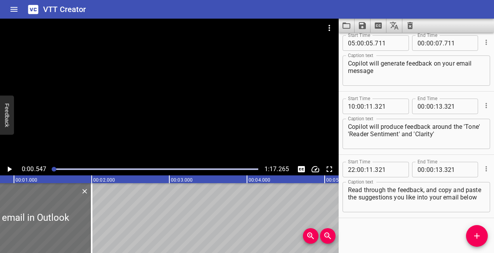
scroll to position [0, 42]
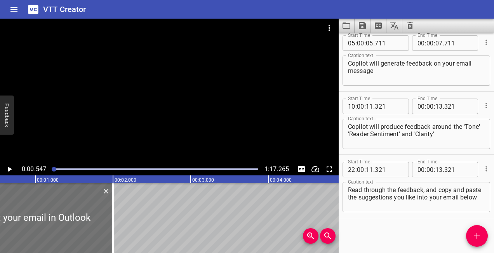
click at [7, 169] on icon "Play/Pause" at bounding box center [9, 169] width 9 height 9
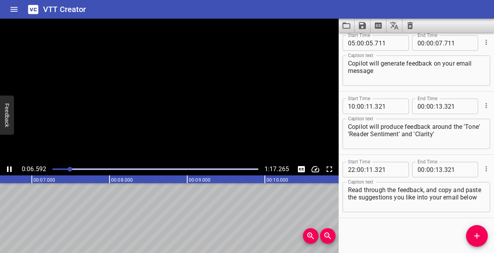
click at [307, 182] on rect at bounding box center [458, 179] width 1941 height 8
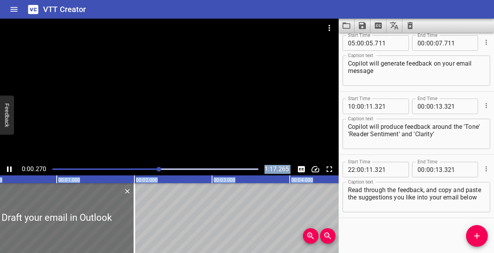
drag, startPoint x: 75, startPoint y: 170, endPoint x: 159, endPoint y: 186, distance: 85.4
click at [159, 186] on div "0:00.270 1:17.265 00:00.000 00:01.000 00:02.000 00:03.000 00:04.000 00:05.000 0…" at bounding box center [169, 136] width 338 height 234
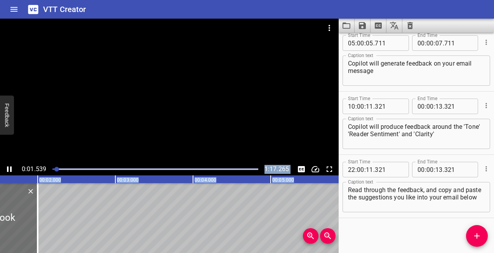
drag, startPoint x: 159, startPoint y: 186, endPoint x: 157, endPoint y: 206, distance: 19.5
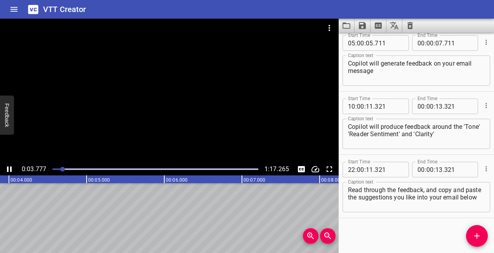
click at [158, 168] on div "Play progress" at bounding box center [155, 169] width 206 height 2
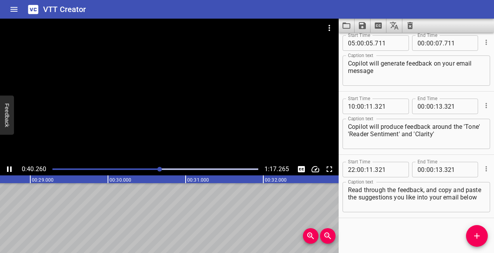
click at [173, 168] on div "Play progress" at bounding box center [155, 169] width 206 height 2
click at [194, 168] on div "Play progress" at bounding box center [155, 169] width 206 height 2
drag, startPoint x: 201, startPoint y: 168, endPoint x: 98, endPoint y: 161, distance: 103.4
click at [98, 161] on div "0:57.669 1:17.265" at bounding box center [169, 97] width 338 height 157
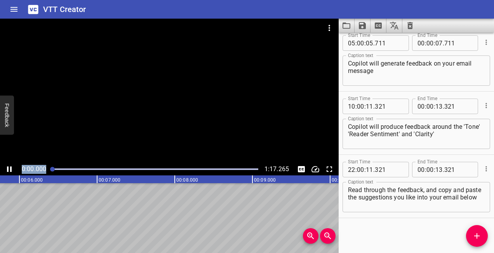
scroll to position [0, 0]
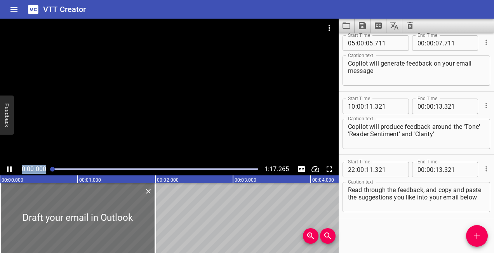
drag, startPoint x: 210, startPoint y: 170, endPoint x: -2, endPoint y: 174, distance: 211.2
click at [0, 174] on html "VTT Creator Caption Editor Batch Transcribe Login Sign Up Privacy Contact 0:00.…" at bounding box center [247, 126] width 494 height 253
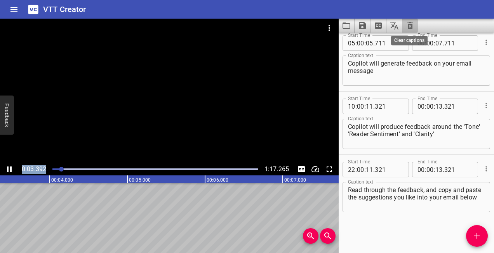
click at [411, 23] on icon "Clear captions" at bounding box center [409, 25] width 9 height 9
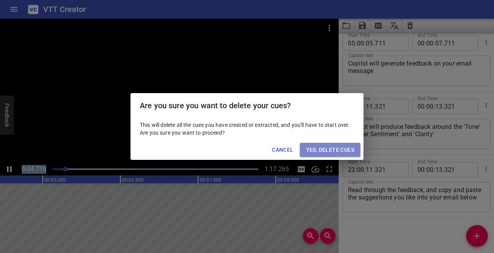
click at [324, 151] on span "Yes, Delete Cues" at bounding box center [330, 150] width 48 height 10
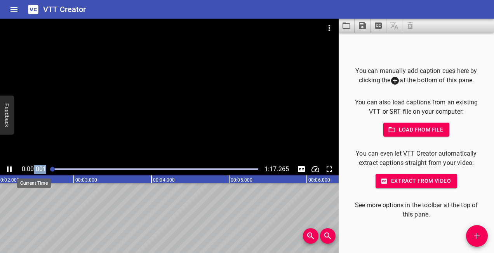
drag, startPoint x: 73, startPoint y: 169, endPoint x: 34, endPoint y: 167, distance: 38.8
click at [34, 167] on div "0:00.001 1:17.265" at bounding box center [169, 169] width 338 height 12
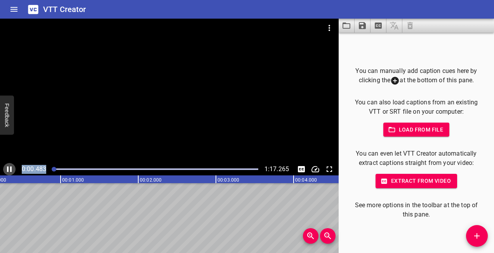
drag, startPoint x: 34, startPoint y: 167, endPoint x: 7, endPoint y: 171, distance: 27.4
click at [7, 171] on icon "Play/Pause" at bounding box center [9, 169] width 5 height 5
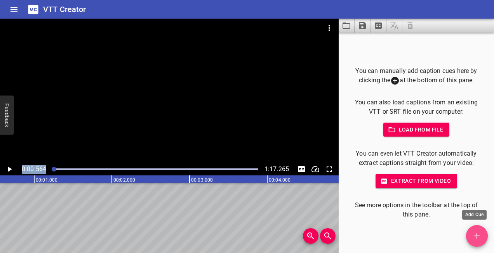
click at [477, 233] on icon "Add Cue" at bounding box center [476, 235] width 9 height 9
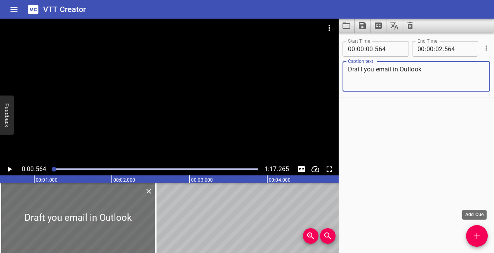
type textarea "Draft you email in Outlook"
click at [473, 232] on icon "Add Cue" at bounding box center [476, 235] width 9 height 9
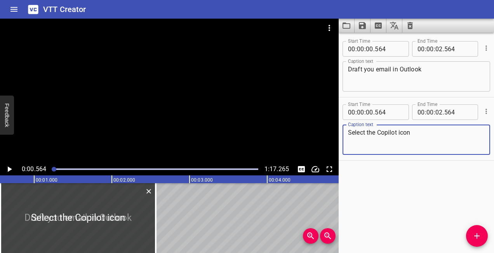
type textarea "Select the Copilot icon"
click at [372, 112] on input "number" at bounding box center [369, 112] width 7 height 16
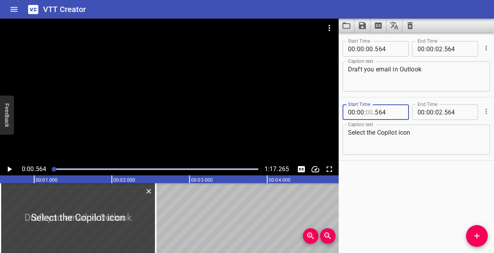
type input "00"
click at [361, 111] on input "number" at bounding box center [360, 112] width 7 height 16
type input "01"
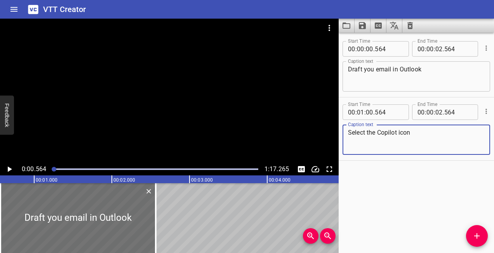
click at [417, 131] on textarea "Select the Copilot icon" at bounding box center [416, 140] width 137 height 22
click at [476, 232] on icon "Add Cue" at bounding box center [476, 235] width 9 height 9
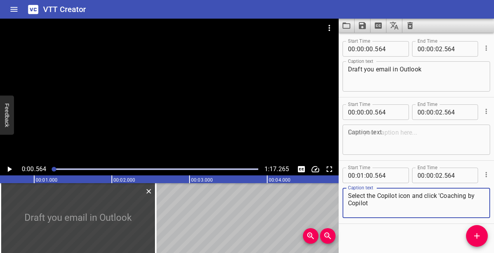
type textarea "Select the Copilot icon and click 'Coaching by Copilot"
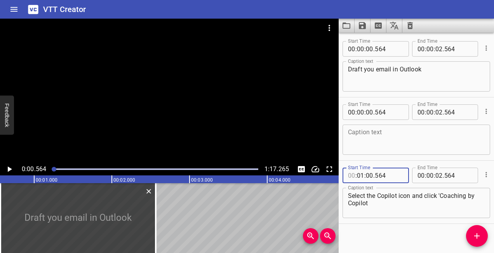
click at [354, 175] on input "number" at bounding box center [351, 176] width 7 height 16
type input "01"
type input "00"
type input "564"
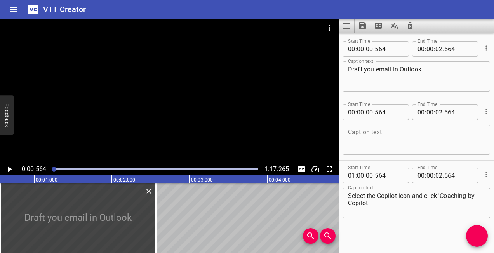
click at [397, 238] on div "Start Time 00 : 00 : 00 . 564 Start Time End Time 00 : 00 : 02 . 564 End Time C…" at bounding box center [415, 143] width 155 height 220
click at [410, 27] on icon "Clear captions" at bounding box center [409, 25] width 9 height 9
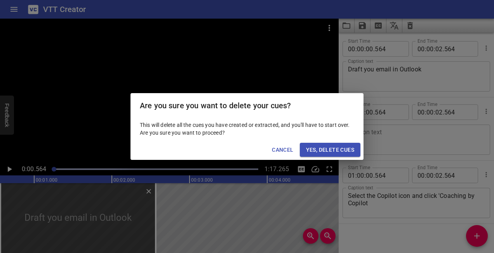
click at [328, 145] on span "Yes, Delete Cues" at bounding box center [330, 150] width 48 height 10
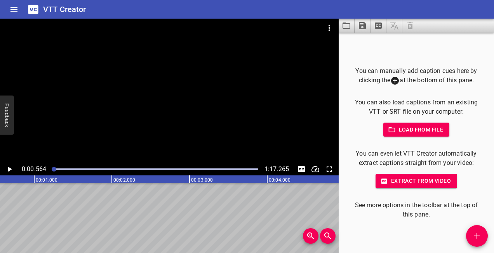
click at [391, 78] on icon at bounding box center [395, 81] width 8 height 8
click at [477, 232] on icon "Add Cue" at bounding box center [476, 235] width 9 height 9
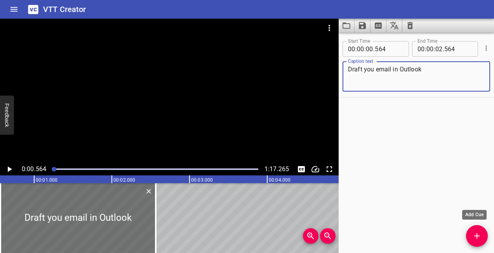
type textarea "Draft you email in Outlook"
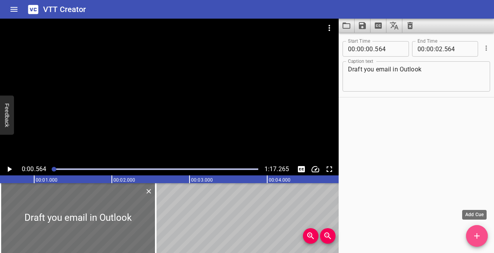
click at [477, 234] on icon "Add Cue" at bounding box center [476, 235] width 9 height 9
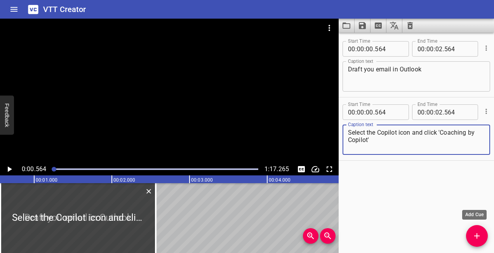
type textarea "Select the Copilot icon and click 'Coaching by Copilot'"
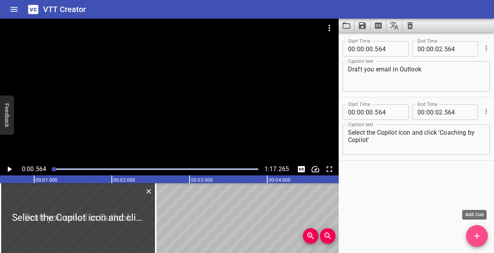
click at [471, 241] on button "Add Cue" at bounding box center [477, 236] width 22 height 22
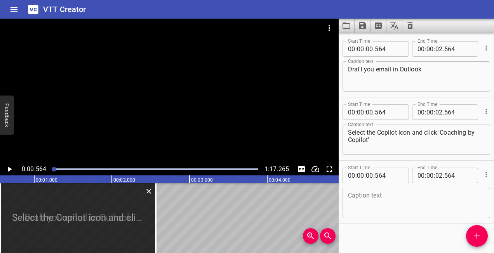
click at [191, 179] on text "00:03.000" at bounding box center [202, 179] width 22 height 5
click at [208, 180] on text "00:03.000" at bounding box center [202, 179] width 22 height 5
click at [7, 167] on icon "Play/Pause" at bounding box center [9, 169] width 9 height 9
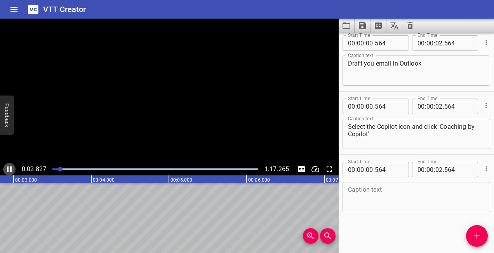
click at [7, 167] on icon "Play/Pause" at bounding box center [9, 169] width 5 height 5
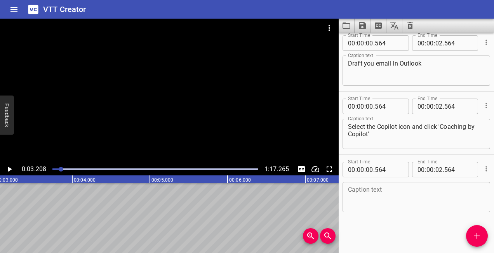
scroll to position [0, 249]
click at [369, 195] on textarea at bounding box center [416, 197] width 137 height 22
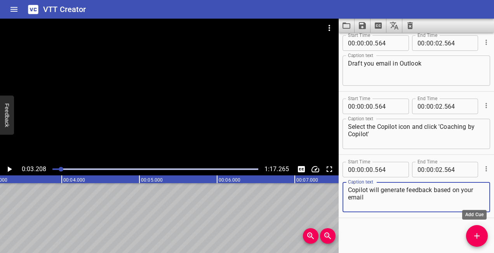
type textarea "Copilot will generate feedback based on your email"
click at [476, 233] on icon "Add Cue" at bounding box center [476, 235] width 9 height 9
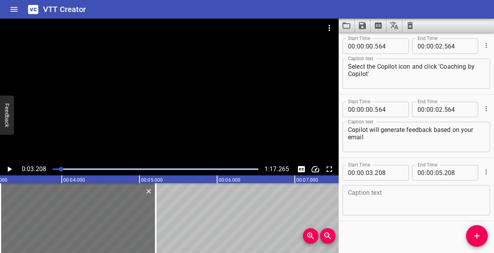
scroll to position [69, 0]
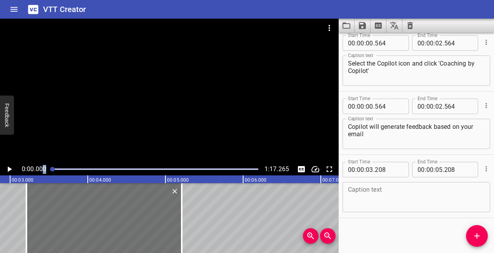
drag, startPoint x: 61, startPoint y: 167, endPoint x: 44, endPoint y: 166, distance: 17.1
click at [44, 166] on div "0:00.000 1:17.265" at bounding box center [169, 169] width 338 height 12
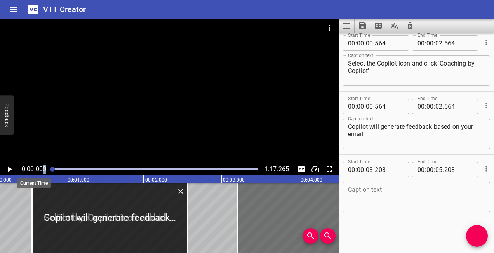
scroll to position [0, 0]
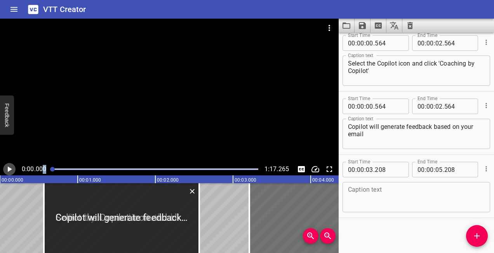
drag, startPoint x: 44, startPoint y: 166, endPoint x: 8, endPoint y: 169, distance: 36.2
click at [8, 169] on icon "Play/Pause" at bounding box center [10, 169] width 4 height 5
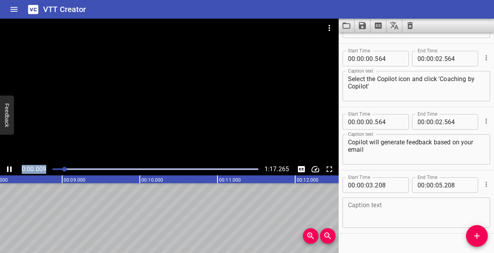
scroll to position [69, 0]
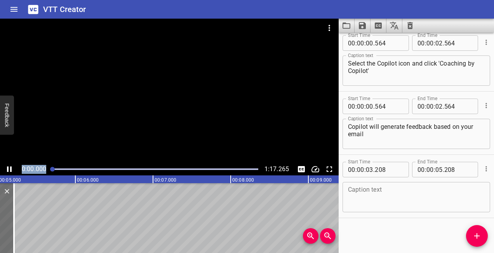
drag, startPoint x: 76, startPoint y: 168, endPoint x: 36, endPoint y: 161, distance: 40.6
click at [36, 161] on div "0:00.000 1:17.265" at bounding box center [169, 97] width 338 height 157
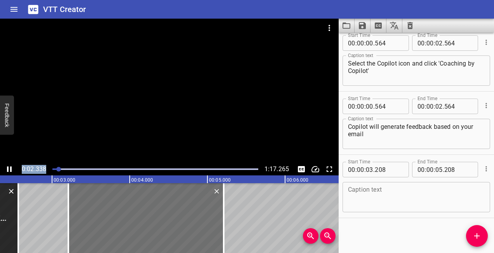
click at [10, 169] on icon "Play/Pause" at bounding box center [9, 169] width 5 height 5
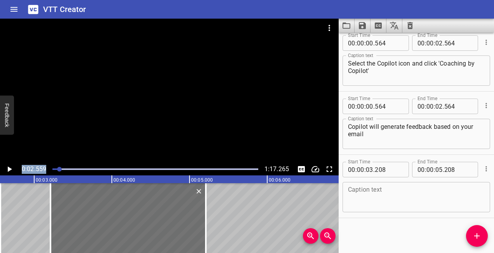
click at [408, 22] on icon "Clear captions" at bounding box center [409, 25] width 9 height 9
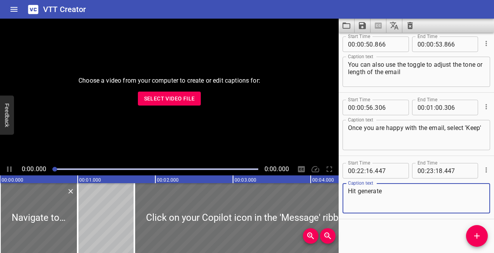
scroll to position [385, 0]
click at [191, 101] on span "Select Video File" at bounding box center [169, 99] width 51 height 10
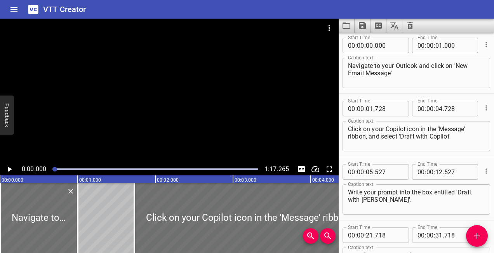
scroll to position [0, 0]
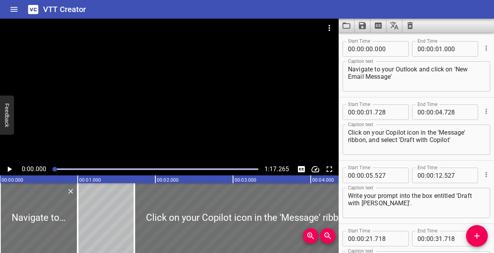
click at [408, 29] on icon "Clear captions" at bounding box center [409, 25] width 5 height 7
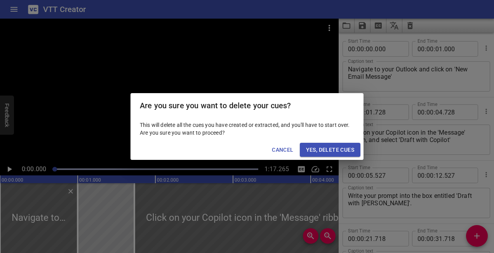
click at [324, 149] on span "Yes, Delete Cues" at bounding box center [330, 150] width 48 height 10
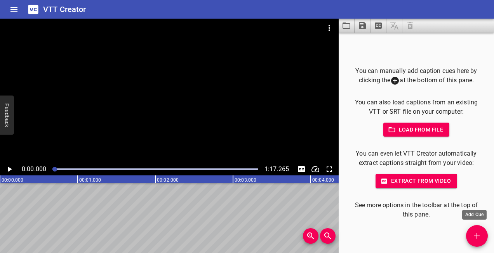
click at [480, 233] on icon "Add Cue" at bounding box center [476, 235] width 9 height 9
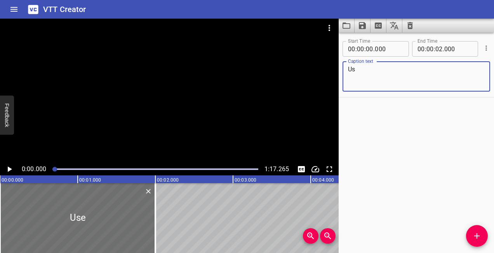
type textarea "U"
type textarea "Draft you email in Outlook"
click at [476, 232] on icon "Add Cue" at bounding box center [476, 235] width 9 height 9
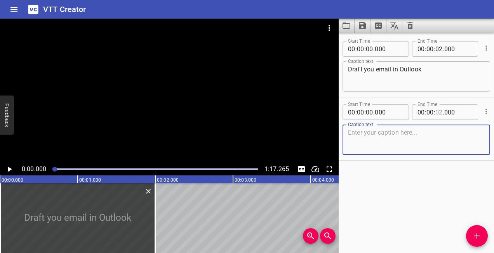
click at [437, 113] on input "number" at bounding box center [438, 112] width 7 height 16
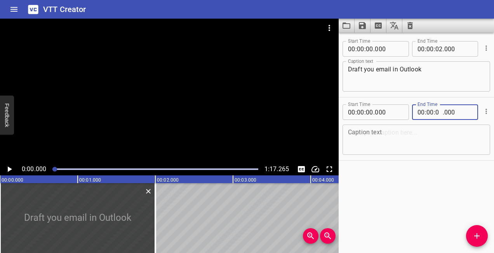
type input "04"
type input "000"
click at [400, 134] on textarea at bounding box center [416, 140] width 137 height 22
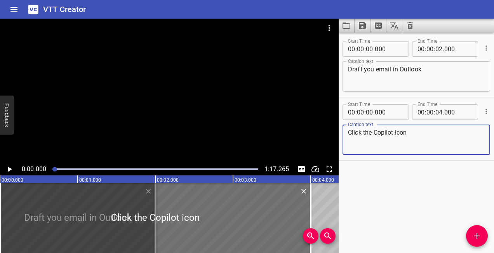
type textarea "Click the Copilot icon"
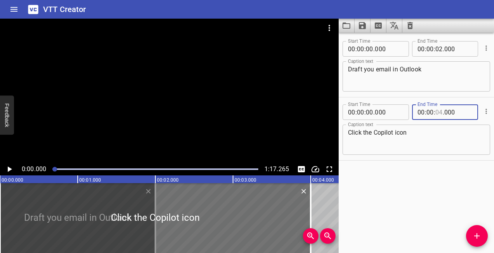
click at [438, 112] on input "number" at bounding box center [438, 112] width 7 height 16
type input "04"
click at [364, 112] on input "number" at bounding box center [360, 112] width 7 height 16
type input "04"
type input "00"
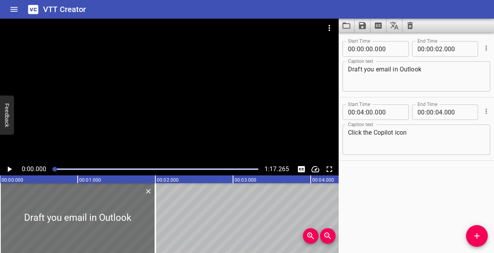
click at [442, 112] on span "." at bounding box center [443, 112] width 2 height 16
click at [437, 112] on input "number" at bounding box center [438, 112] width 7 height 16
type input "06"
type input "000"
click at [428, 129] on textarea "Click the Copilot icon" at bounding box center [416, 140] width 137 height 22
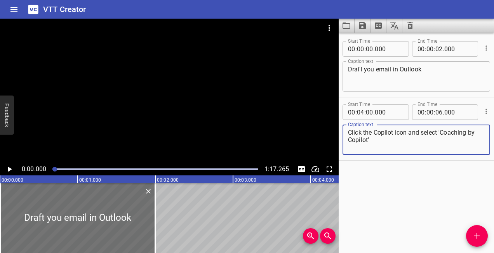
type textarea "Click the Copilot icon and select 'Coaching by Copilot'"
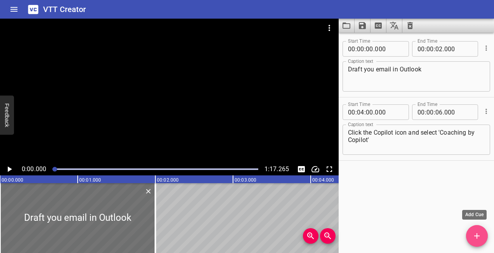
click at [477, 242] on button "Add Cue" at bounding box center [477, 236] width 22 height 22
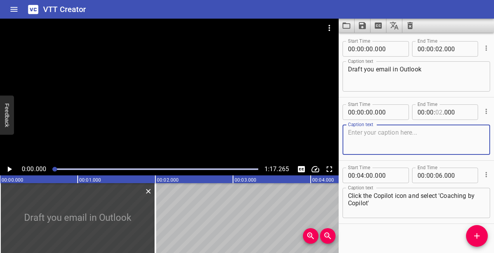
click at [439, 113] on input "number" at bounding box center [438, 112] width 7 height 16
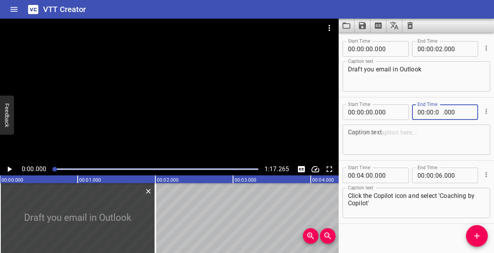
type input "00"
type input "000"
click at [429, 238] on div "Start Time 00 : 00 : 00 . 000 Start Time End Time 00 : 00 : 02 . 000 End Time C…" at bounding box center [415, 143] width 155 height 220
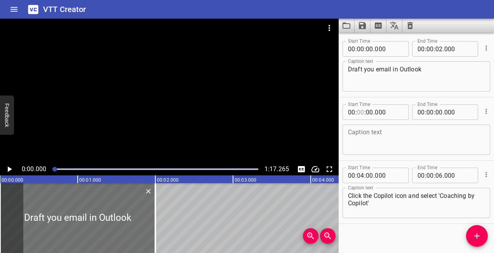
click at [363, 113] on input "number" at bounding box center [360, 112] width 7 height 16
type input "06"
type input "00"
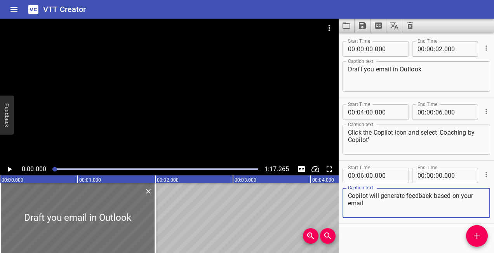
type textarea "Copilot will generate feedback based on your email"
click at [430, 174] on input "number" at bounding box center [429, 176] width 7 height 16
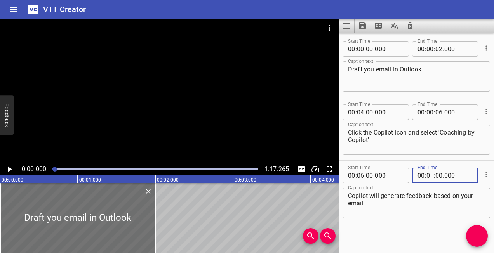
type input "08"
type input "00"
click at [472, 230] on button "Add Cue" at bounding box center [477, 236] width 22 height 22
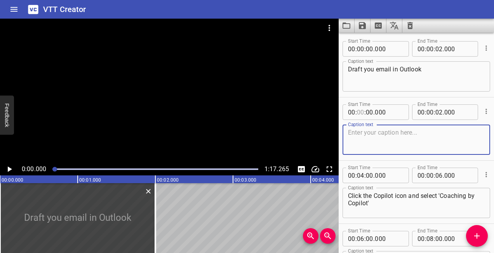
click at [363, 111] on input "number" at bounding box center [360, 112] width 7 height 16
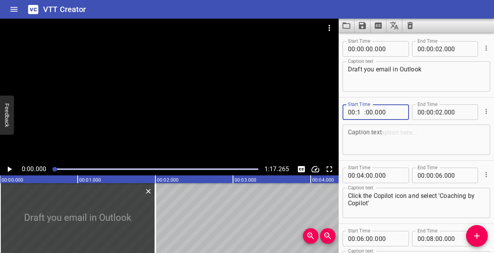
type input "10"
type input "00"
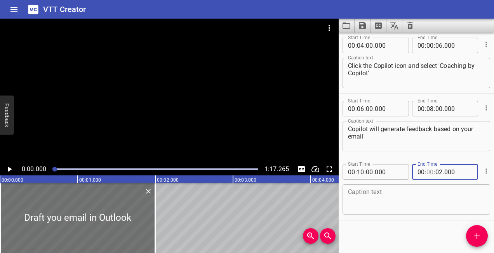
scroll to position [69, 0]
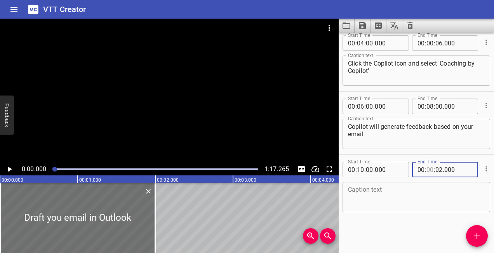
type input "00"
click at [5, 168] on icon "Play/Pause" at bounding box center [9, 169] width 9 height 9
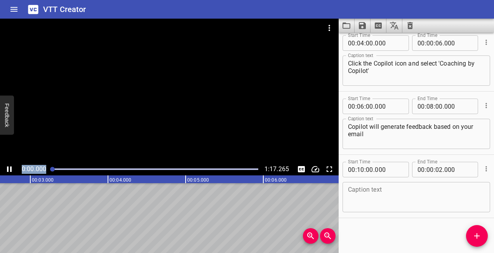
scroll to position [0, 0]
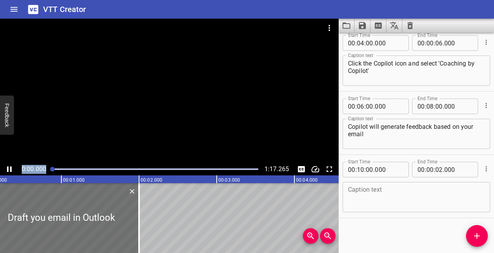
drag, startPoint x: 95, startPoint y: 169, endPoint x: 47, endPoint y: 158, distance: 49.9
click at [47, 158] on div "0:00.000 1:17.265" at bounding box center [169, 97] width 338 height 157
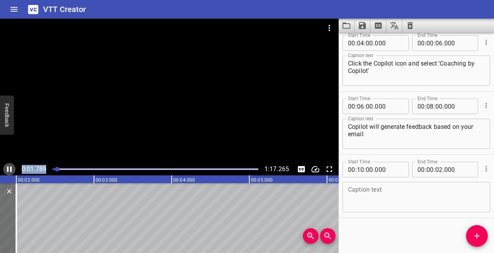
drag, startPoint x: 47, startPoint y: 158, endPoint x: 6, endPoint y: 168, distance: 42.2
click at [6, 168] on icon "Play/Pause" at bounding box center [9, 169] width 9 height 9
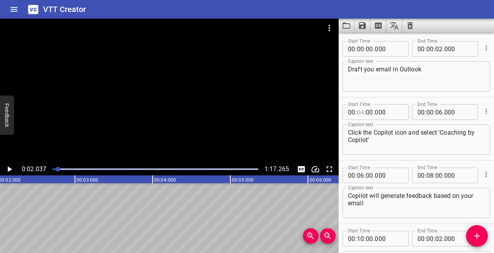
click at [363, 111] on input "number" at bounding box center [360, 112] width 7 height 16
type input "03"
type input "00"
click at [439, 110] on input "number" at bounding box center [438, 112] width 7 height 16
type input "06"
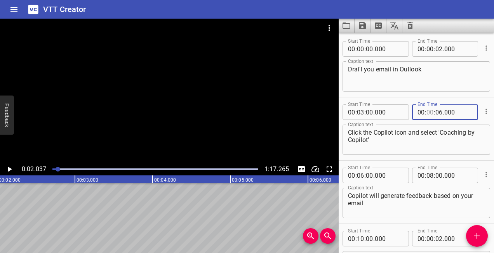
click at [428, 110] on input "number" at bounding box center [429, 112] width 7 height 16
type input "04"
click at [435, 112] on input "number" at bounding box center [438, 112] width 7 height 16
type input "00"
type input "000"
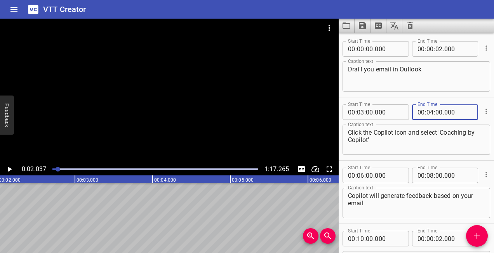
click at [373, 175] on span "." at bounding box center [374, 176] width 2 height 16
click at [436, 177] on input "number" at bounding box center [438, 176] width 7 height 16
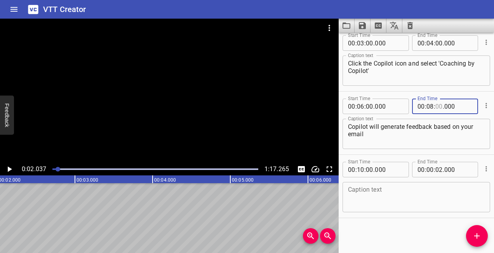
type input "00"
click at [383, 172] on input "number" at bounding box center [389, 170] width 28 height 16
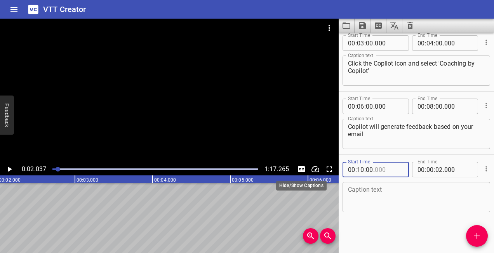
type input "000"
click at [302, 169] on icon "Toggle captions" at bounding box center [301, 169] width 9 height 9
click at [10, 166] on icon "Play/Pause" at bounding box center [9, 169] width 9 height 9
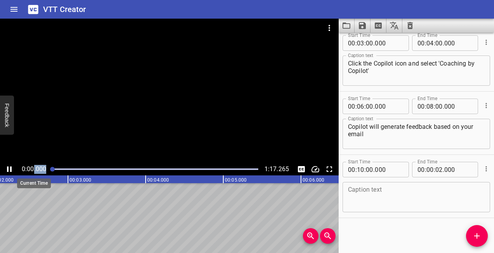
drag, startPoint x: 64, startPoint y: 170, endPoint x: 33, endPoint y: 168, distance: 31.5
click at [33, 168] on div "0:00.000 1:17.265" at bounding box center [169, 169] width 338 height 12
click at [304, 167] on icon "Toggle captions" at bounding box center [301, 169] width 7 height 6
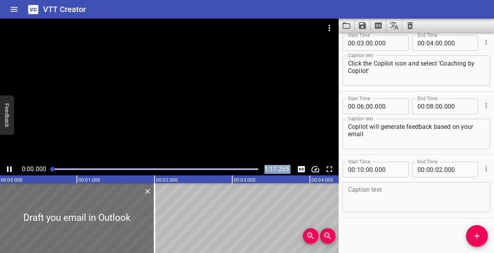
scroll to position [0, 0]
drag, startPoint x: 92, startPoint y: 168, endPoint x: -2, endPoint y: 176, distance: 94.3
click at [0, 176] on html "VTT Creator Caption Editor Batch Transcribe Login Sign Up Privacy Contact 0:00.…" at bounding box center [247, 126] width 494 height 253
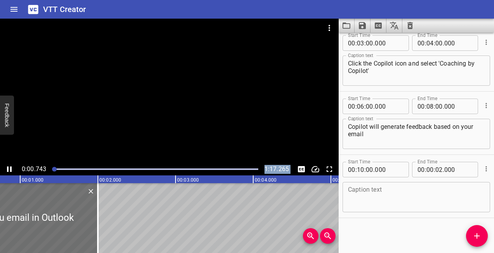
drag, startPoint x: -2, startPoint y: 176, endPoint x: 10, endPoint y: 172, distance: 12.4
click at [10, 172] on icon "Play/Pause" at bounding box center [9, 169] width 9 height 9
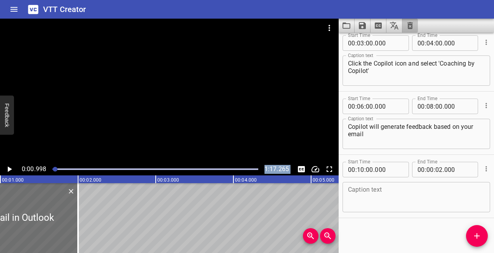
click at [416, 26] on button "Clear captions" at bounding box center [410, 26] width 16 height 14
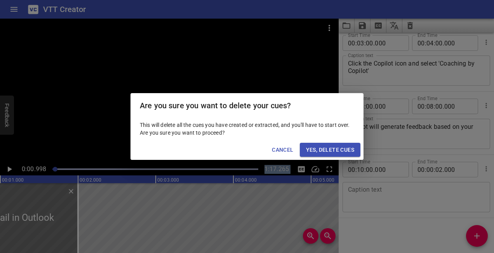
click at [341, 153] on span "Yes, Delete Cues" at bounding box center [330, 150] width 48 height 10
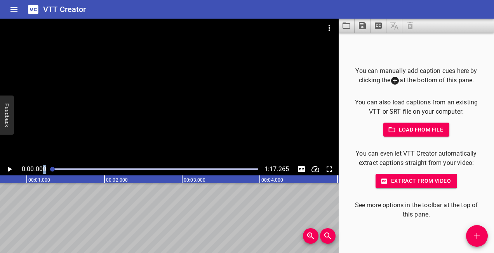
scroll to position [0, 14]
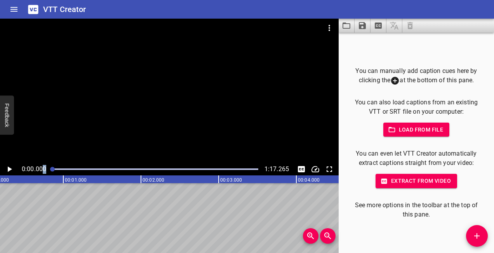
drag, startPoint x: 55, startPoint y: 168, endPoint x: 42, endPoint y: 165, distance: 13.6
click at [42, 165] on div "0:00.000 1:17.265" at bounding box center [169, 169] width 338 height 12
click at [482, 242] on button "Add Cue" at bounding box center [477, 236] width 22 height 22
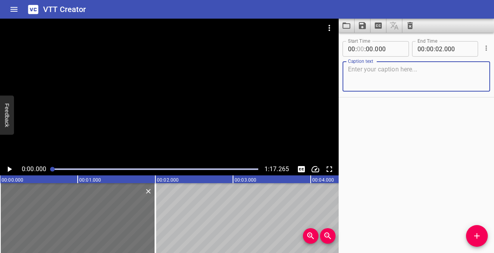
click at [363, 50] on input "number" at bounding box center [360, 49] width 7 height 16
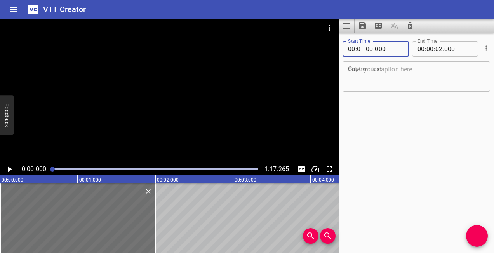
type input "01"
type input "00"
click at [370, 66] on textarea at bounding box center [416, 77] width 137 height 22
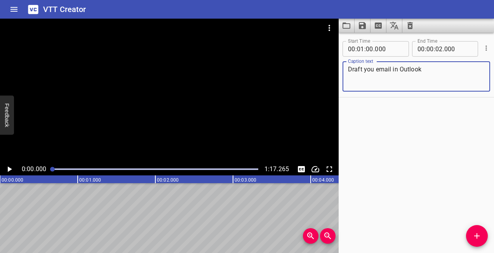
type textarea "Draft you email in Outlook"
click at [429, 49] on input "number" at bounding box center [429, 49] width 7 height 16
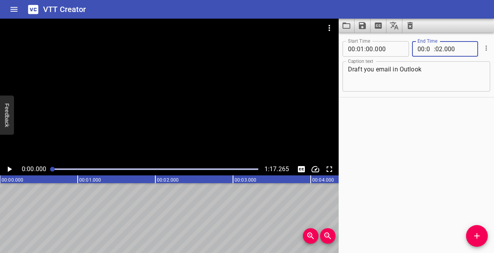
type input "02"
click at [474, 234] on icon "Add Cue" at bounding box center [476, 235] width 9 height 9
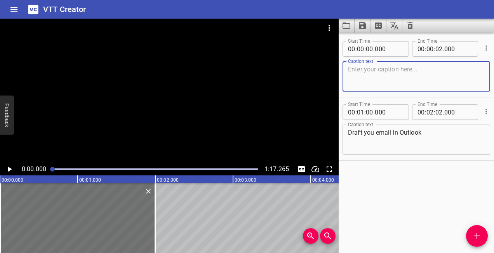
click at [8, 167] on icon "Play/Pause" at bounding box center [9, 169] width 9 height 9
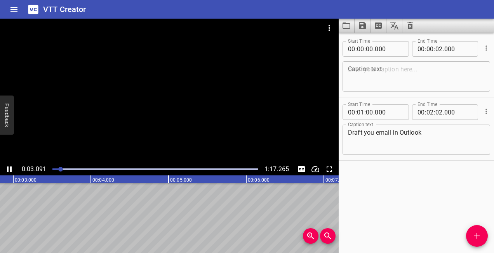
click at [292, 171] on div "0:03.091 1:17.265" at bounding box center [169, 169] width 338 height 12
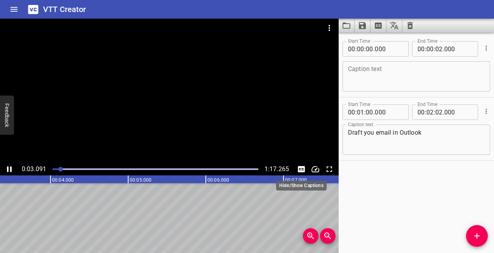
click at [304, 168] on icon "Toggle captions" at bounding box center [301, 169] width 7 height 6
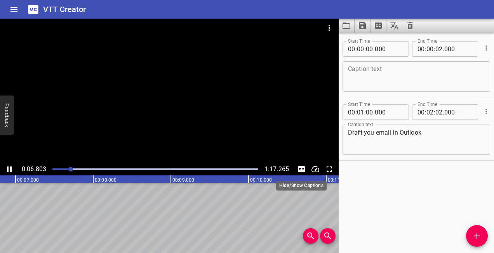
click at [302, 169] on icon "Toggle captions" at bounding box center [301, 169] width 9 height 9
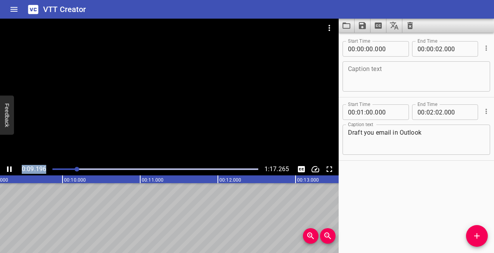
drag, startPoint x: 77, startPoint y: 171, endPoint x: 20, endPoint y: 159, distance: 58.7
click at [20, 159] on div "0:09.196 1:17.265" at bounding box center [169, 97] width 338 height 157
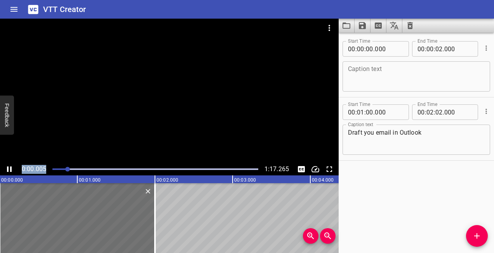
scroll to position [0, 5]
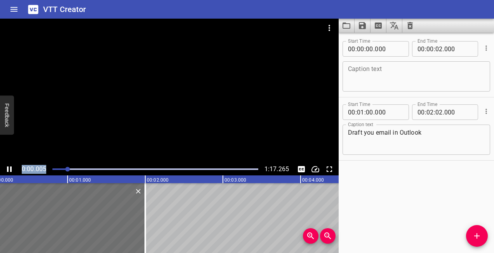
click at [36, 174] on div "0:00.005" at bounding box center [34, 169] width 24 height 9
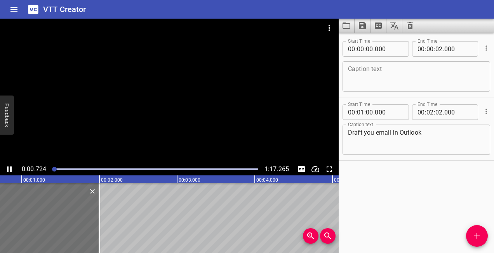
click at [11, 170] on icon "Play/Pause" at bounding box center [9, 169] width 5 height 5
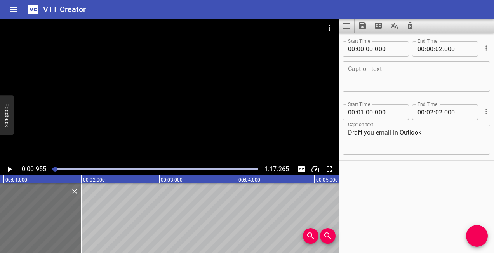
click at [11, 170] on icon "Play/Pause" at bounding box center [9, 169] width 9 height 9
click at [11, 170] on icon "Play/Pause" at bounding box center [9, 169] width 5 height 5
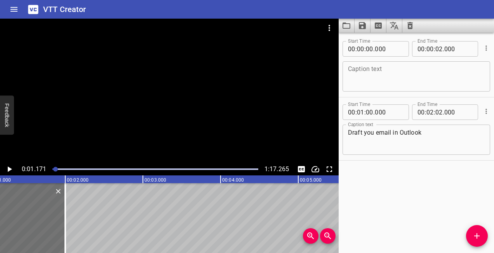
scroll to position [0, 91]
click at [301, 168] on icon "Toggle captions" at bounding box center [301, 169] width 7 height 6
click at [9, 169] on icon "Play/Pause" at bounding box center [10, 169] width 4 height 5
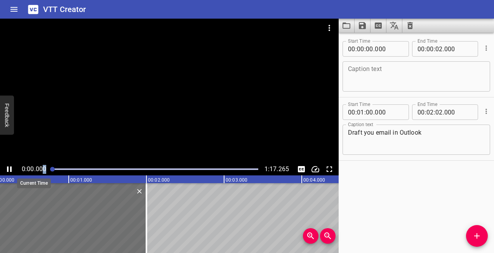
scroll to position [0, 0]
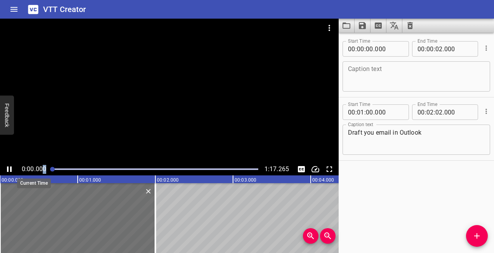
drag, startPoint x: 65, startPoint y: 169, endPoint x: 41, endPoint y: 168, distance: 24.1
click at [41, 168] on div "0:00.000 1:17.265" at bounding box center [169, 169] width 338 height 12
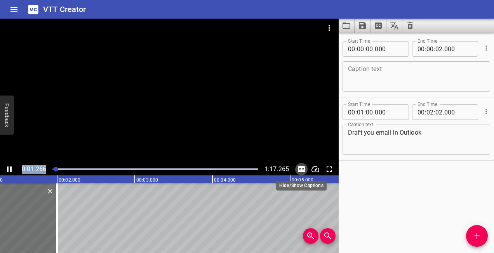
click at [300, 170] on icon "Toggle captions" at bounding box center [301, 169] width 9 height 9
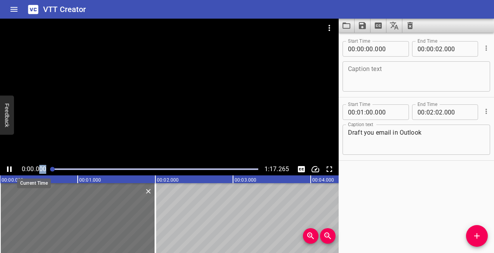
drag, startPoint x: 60, startPoint y: 169, endPoint x: 39, endPoint y: 167, distance: 21.0
click at [39, 167] on div "0:00.000 1:17.265" at bounding box center [169, 169] width 338 height 12
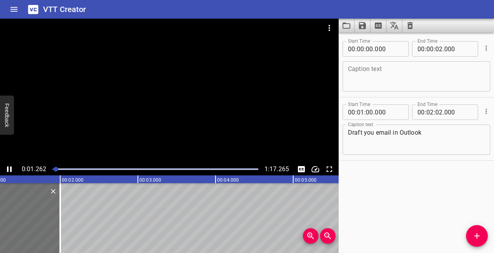
click at [381, 77] on textarea at bounding box center [416, 77] width 137 height 22
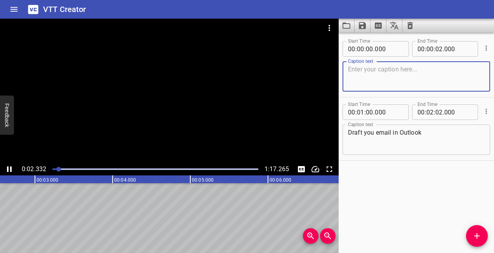
click at [384, 133] on textarea "Draft you email in Outlook" at bounding box center [416, 140] width 137 height 22
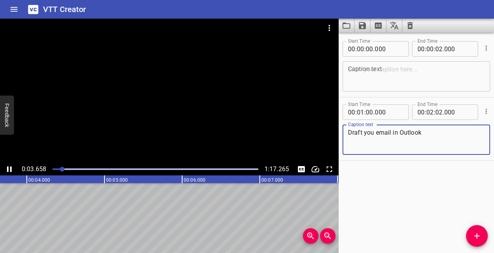
drag, startPoint x: 428, startPoint y: 132, endPoint x: 299, endPoint y: 137, distance: 129.3
click at [299, 137] on main "0:03.658 1:17.265 00:00.000 00:01.000 00:02.000 00:03.000 00:04.000 00:05.000 0…" at bounding box center [247, 136] width 494 height 234
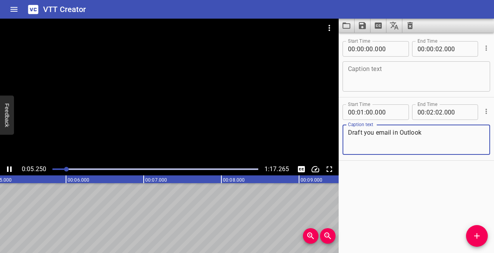
click at [382, 65] on div "Caption text" at bounding box center [415, 76] width 147 height 30
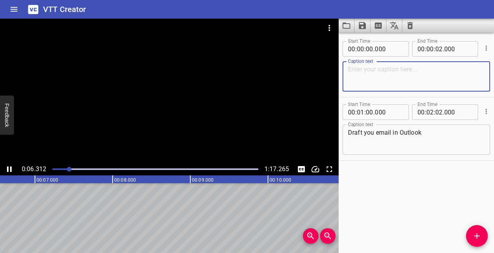
paste textarea "Draft you email in Outlook"
type textarea "Draft you email in Outlook"
click at [374, 136] on textarea "Draft you email in Outlook" at bounding box center [416, 140] width 137 height 22
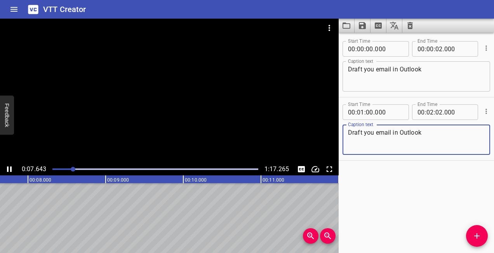
click at [374, 136] on textarea "Draft you email in Outlook" at bounding box center [416, 140] width 137 height 22
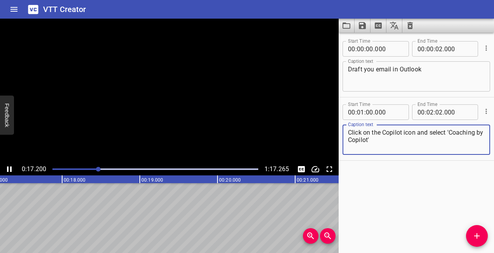
type textarea "Click on the Copilot icon and select 'Coaching by Copilot'"
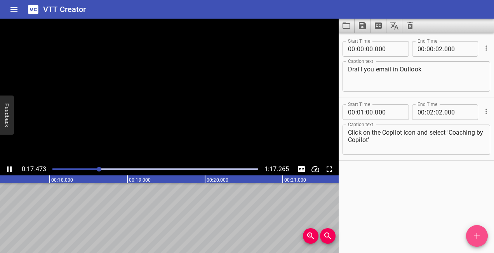
click at [477, 238] on icon "Add Cue" at bounding box center [476, 235] width 9 height 9
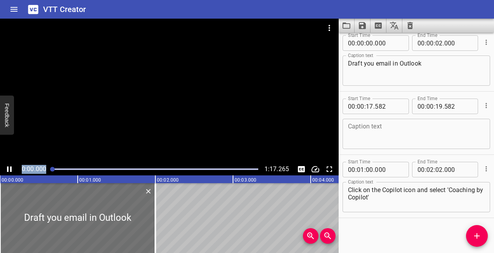
drag, startPoint x: 111, startPoint y: 170, endPoint x: 8, endPoint y: 175, distance: 102.6
click at [8, 175] on div "0:00.000 1:17.265" at bounding box center [169, 169] width 338 height 12
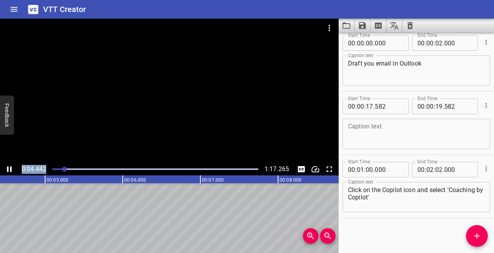
click at [8, 168] on icon "Play/Pause" at bounding box center [9, 169] width 5 height 5
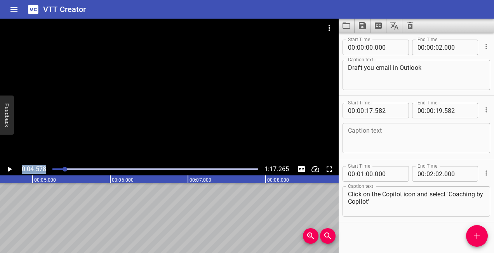
scroll to position [6, 0]
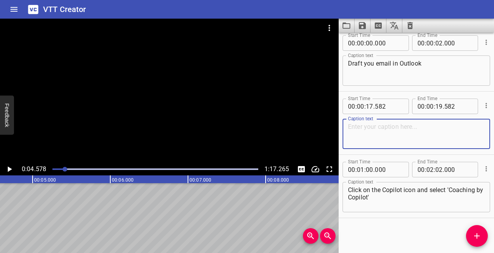
click at [378, 133] on textarea at bounding box center [416, 134] width 137 height 22
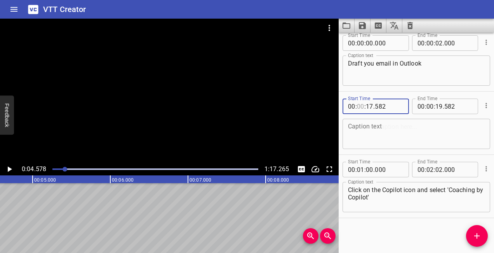
click at [363, 106] on input "number" at bounding box center [360, 107] width 7 height 16
type input "04"
type input "17"
click at [386, 107] on input "number" at bounding box center [389, 107] width 28 height 16
type input "0"
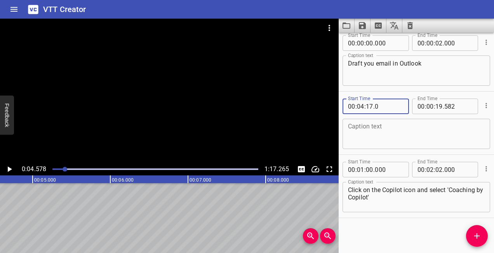
type input "582"
type input "00"
type input "000"
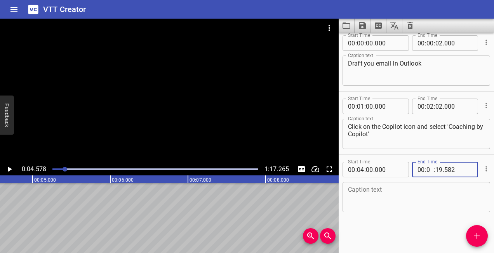
type input "06"
type input "00"
type input "000"
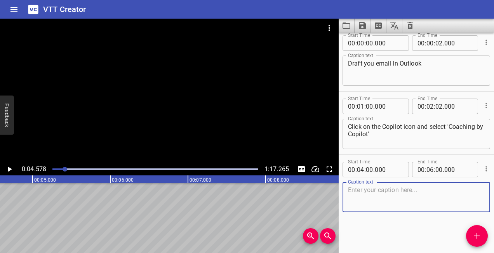
click at [408, 196] on textarea at bounding box center [416, 197] width 137 height 22
type textarea "Copilot will generate feedback based on your email"
click at [477, 234] on icon "Add Cue" at bounding box center [476, 235] width 5 height 5
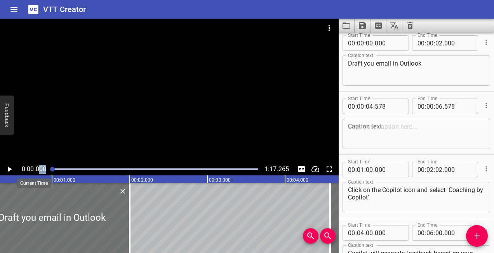
scroll to position [0, 0]
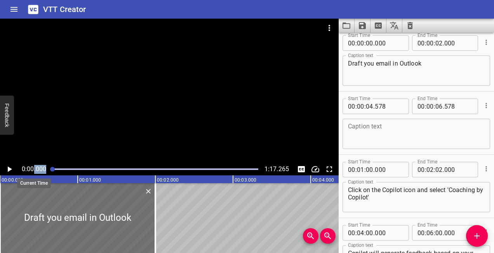
drag, startPoint x: 64, startPoint y: 167, endPoint x: 33, endPoint y: 167, distance: 31.4
click at [33, 167] on div "0:00.000 1:17.265" at bounding box center [169, 169] width 338 height 12
drag, startPoint x: 33, startPoint y: 167, endPoint x: 9, endPoint y: 169, distance: 23.8
click at [9, 169] on icon "Play/Pause" at bounding box center [10, 169] width 4 height 5
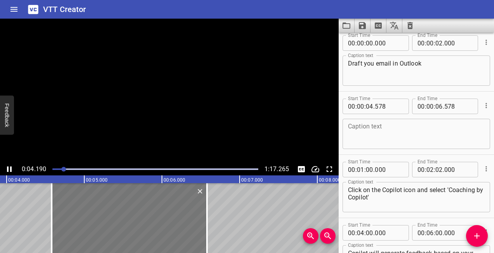
click at [196, 210] on div at bounding box center [129, 218] width 155 height 70
type input "738"
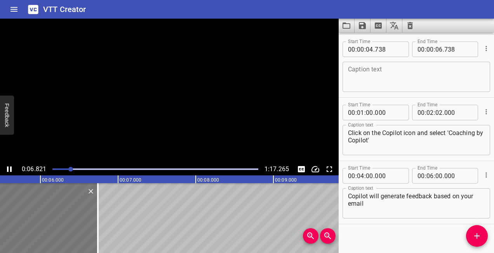
scroll to position [63, 0]
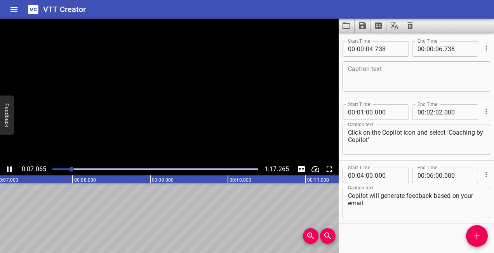
drag, startPoint x: 196, startPoint y: 210, endPoint x: 244, endPoint y: 238, distance: 55.7
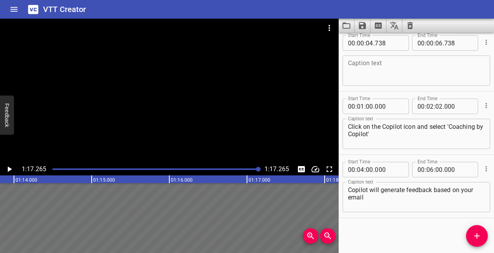
scroll to position [0, 5998]
